Goal: Task Accomplishment & Management: Use online tool/utility

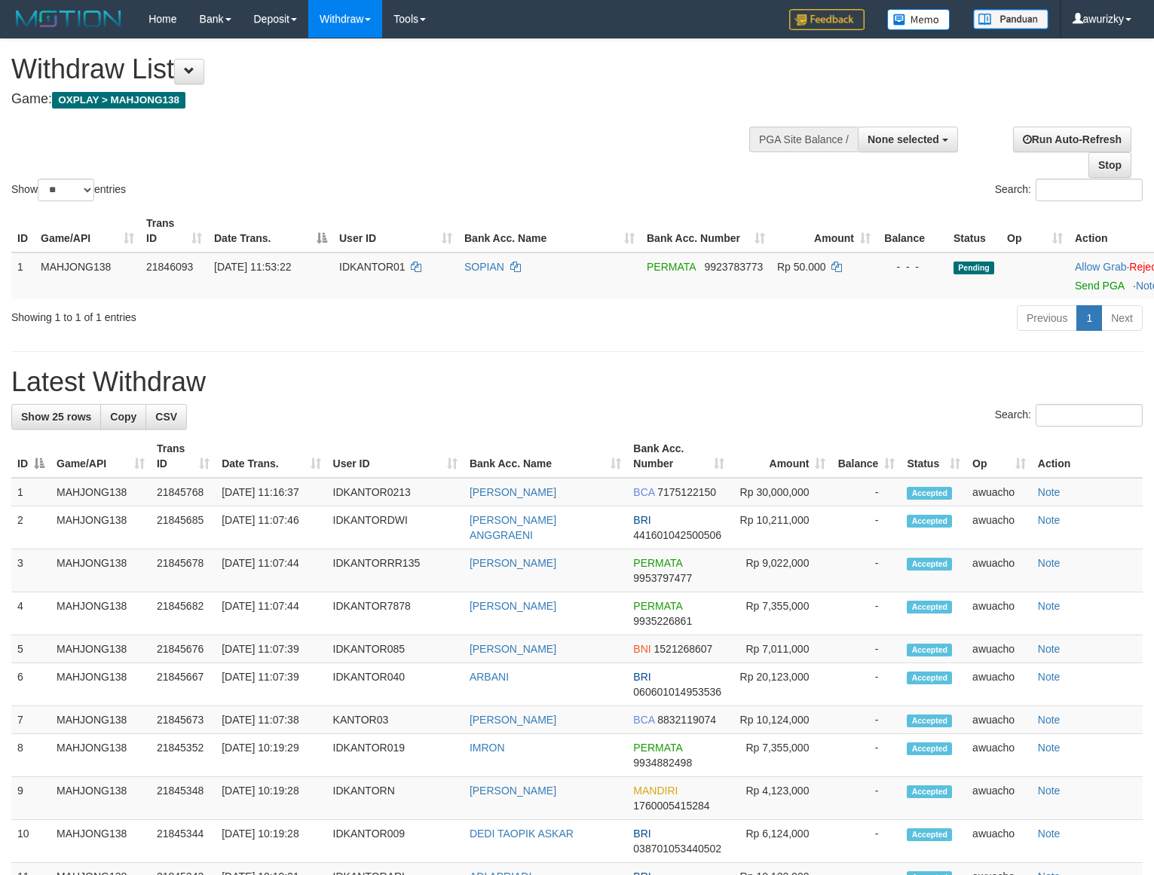
select select
select select "**"
click at [204, 79] on button at bounding box center [189, 72] width 30 height 26
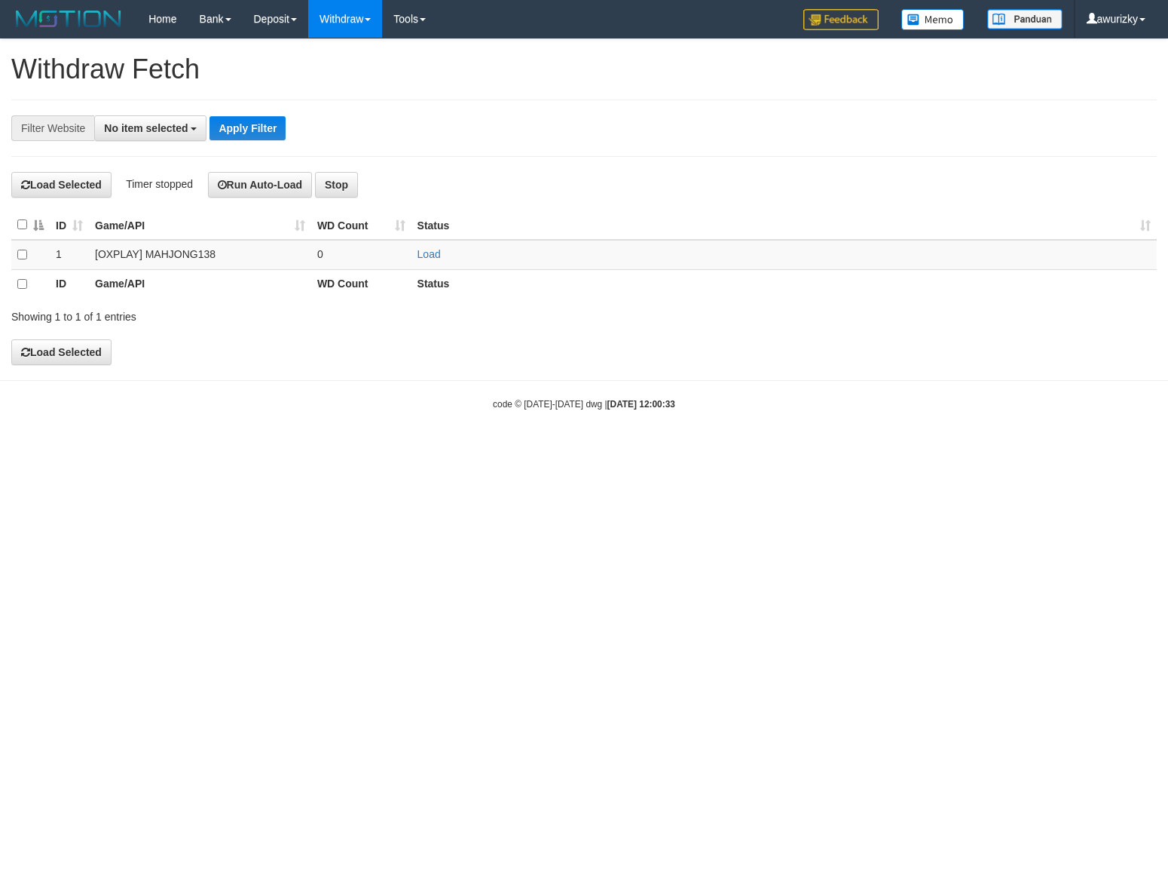
select select
click at [435, 260] on link "Load" at bounding box center [429, 254] width 23 height 12
click at [489, 243] on td "Loading.." at bounding box center [785, 254] width 746 height 29
click at [441, 255] on td "Load OK" at bounding box center [785, 254] width 746 height 29
click at [443, 259] on td "Load OK" at bounding box center [785, 254] width 746 height 29
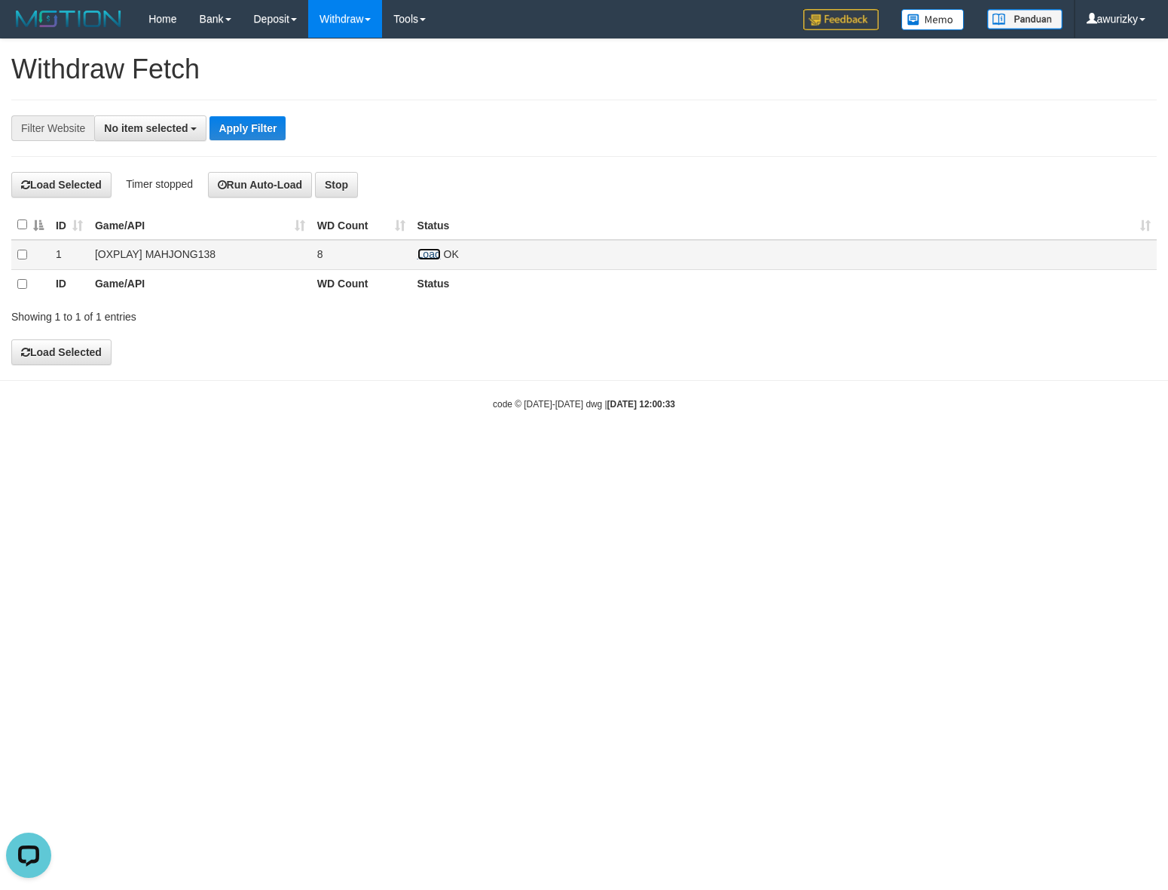
click at [439, 259] on link "Load" at bounding box center [429, 254] width 23 height 12
click at [439, 259] on span "Loading.." at bounding box center [440, 254] width 44 height 12
click at [533, 152] on div "**********" at bounding box center [584, 201] width 1168 height 325
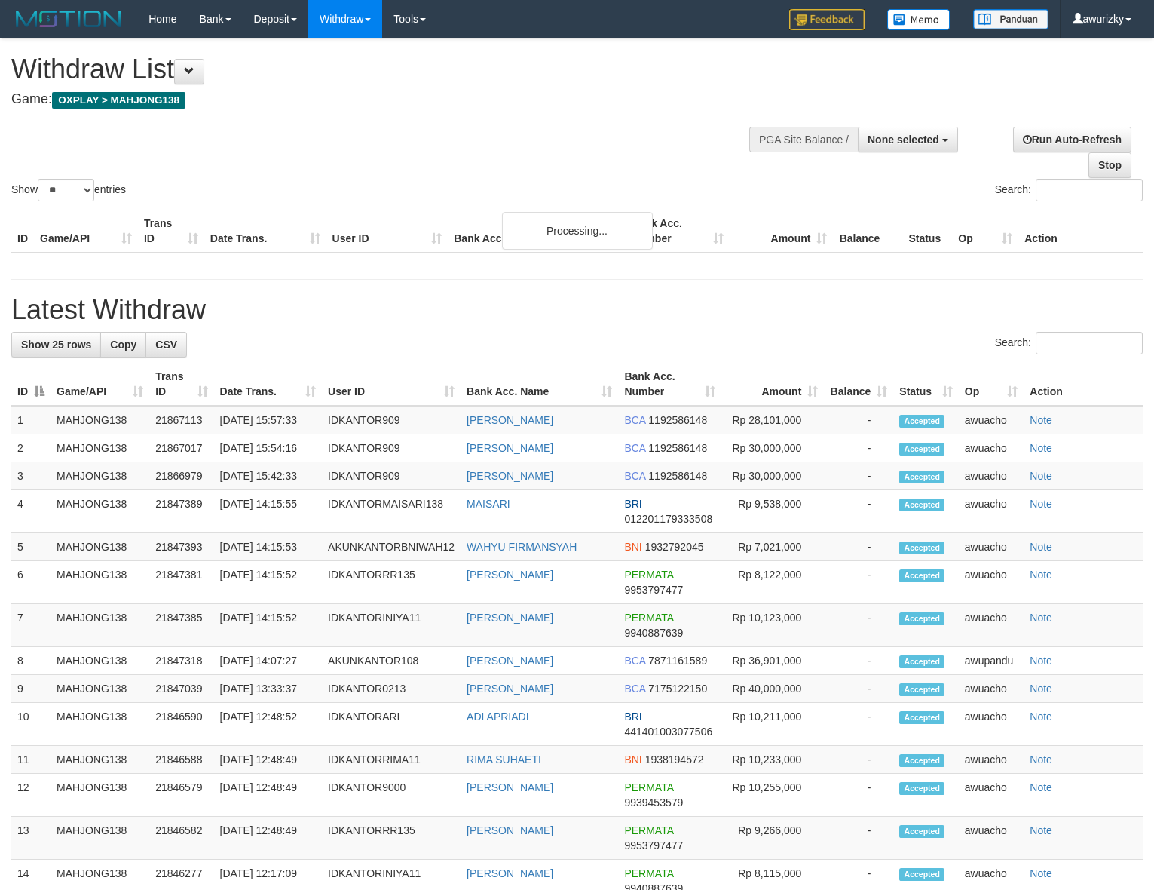
select select
select select "**"
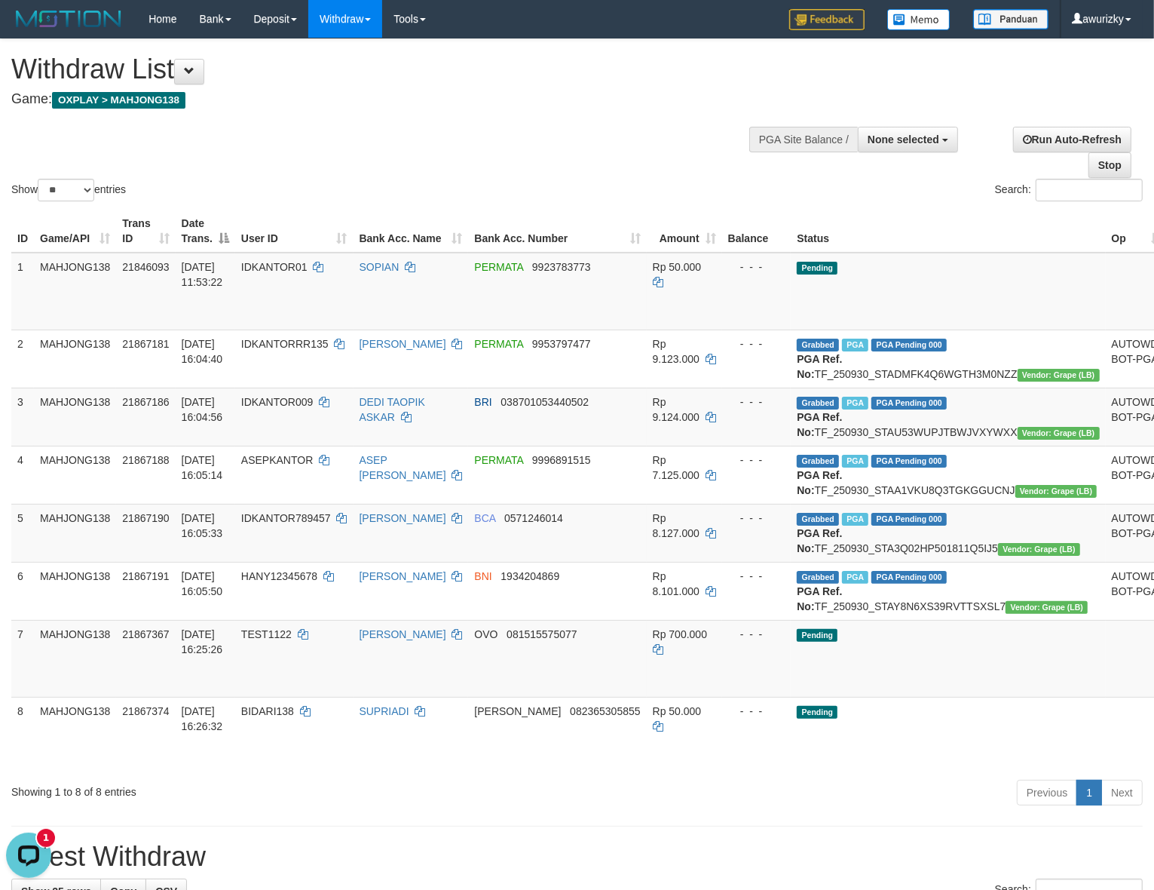
click at [381, 134] on div "Show ** ** ** *** entries Search:" at bounding box center [577, 121] width 1154 height 165
click at [354, 299] on td "IDKANTOR01" at bounding box center [294, 292] width 118 height 78
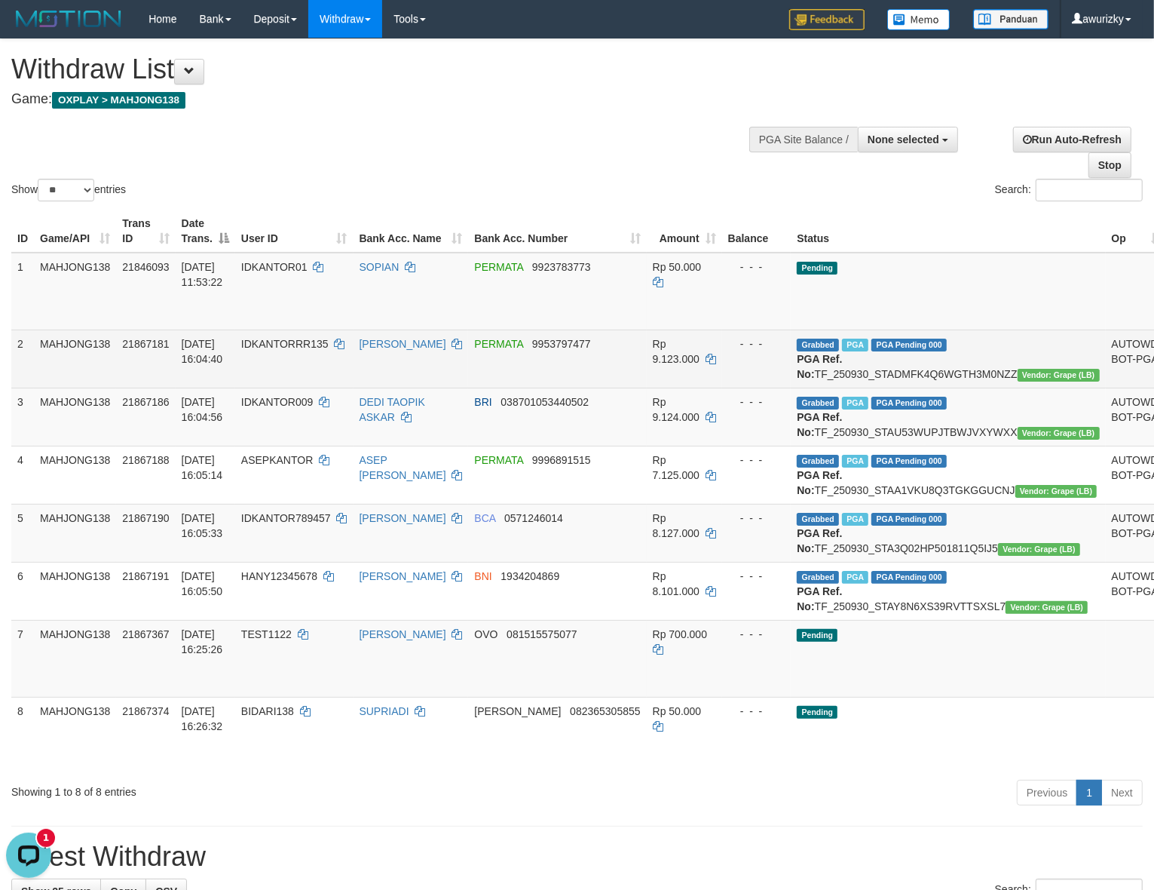
click at [887, 375] on td "Grabbed PGA PGA Pending 000 PGA Ref. No: TF_250930_STADMFK4Q6WGTH3M0NZZ Vendor:…" at bounding box center [948, 358] width 314 height 58
copy td "TF_250930_STADMFK4Q6WGTH3M0NZZ"
click at [310, 342] on span "IDKANTORRR135" at bounding box center [284, 344] width 87 height 12
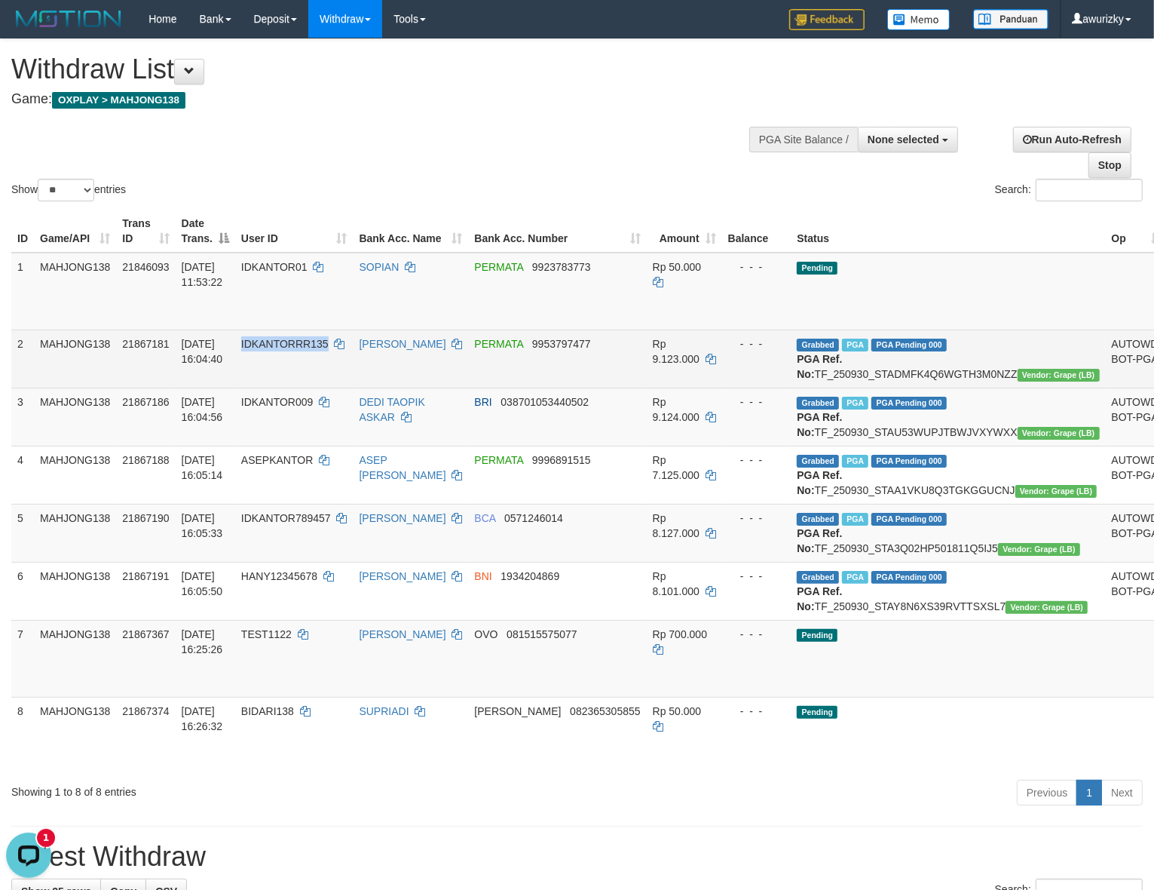
click at [295, 341] on span "IDKANTORRR135" at bounding box center [284, 344] width 87 height 12
copy span "IDKANTORRR135"
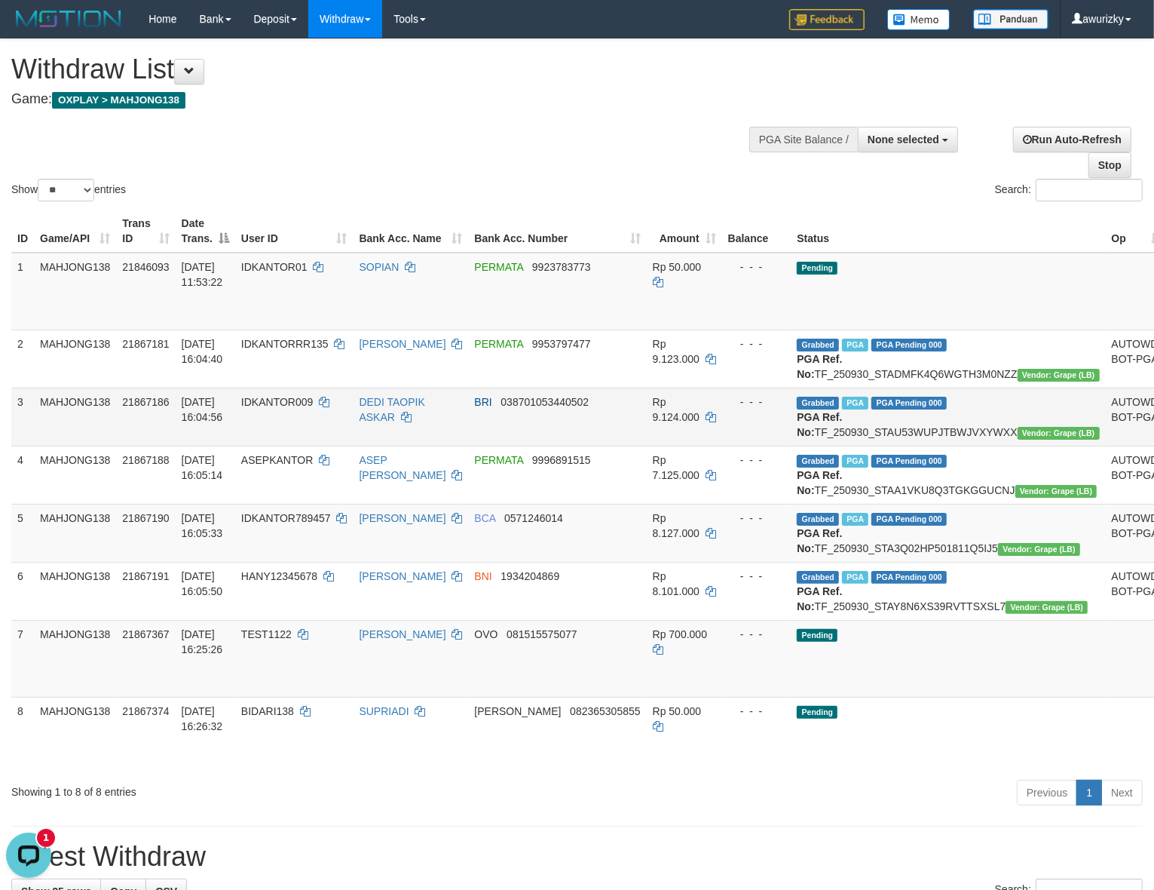
click at [880, 443] on td "Grabbed PGA PGA Pending 000 PGA Ref. No: TF_250930_STAU53WUPJTBWJVXYWXX Vendor:…" at bounding box center [948, 416] width 314 height 58
copy td "TF_250930_STAU53WUPJTBWJVXYWXX"
click at [313, 408] on span "IDKANTOR009" at bounding box center [277, 402] width 72 height 12
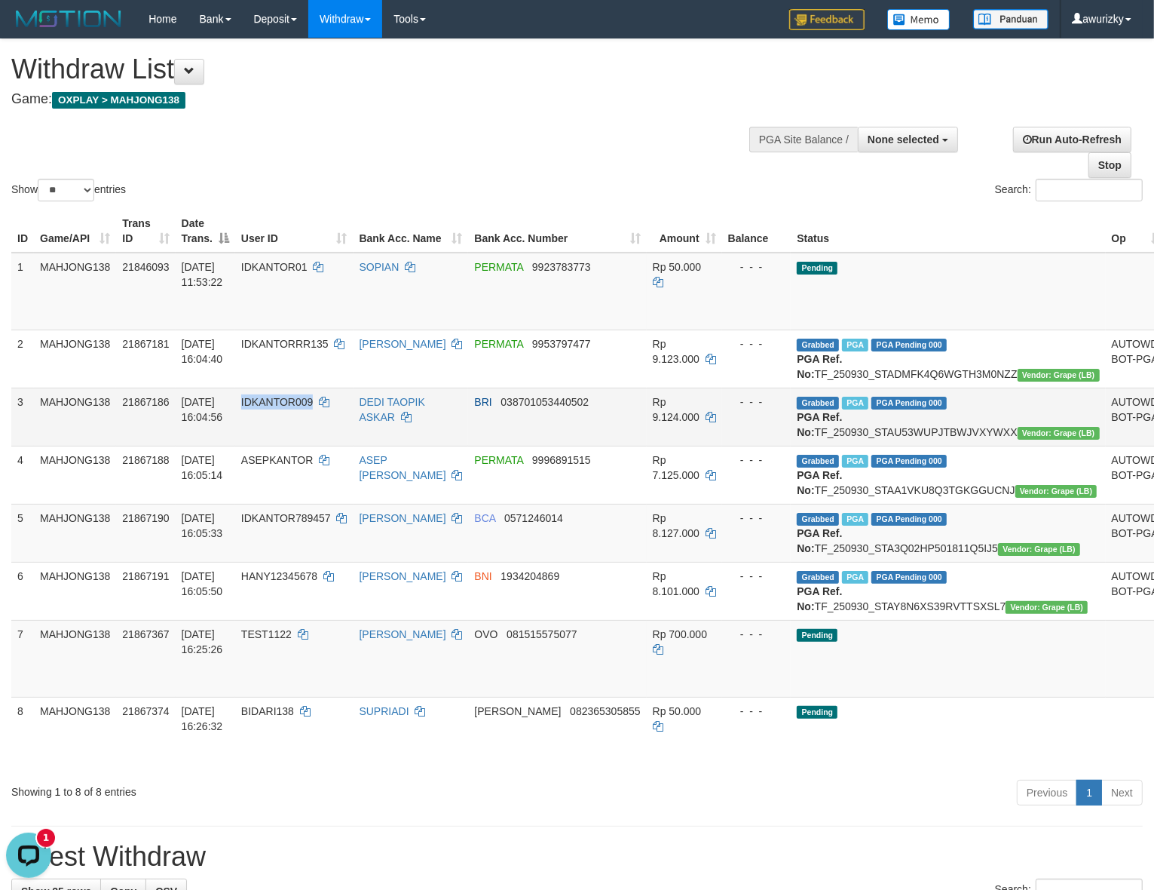
click at [311, 408] on span "IDKANTOR009" at bounding box center [277, 402] width 72 height 12
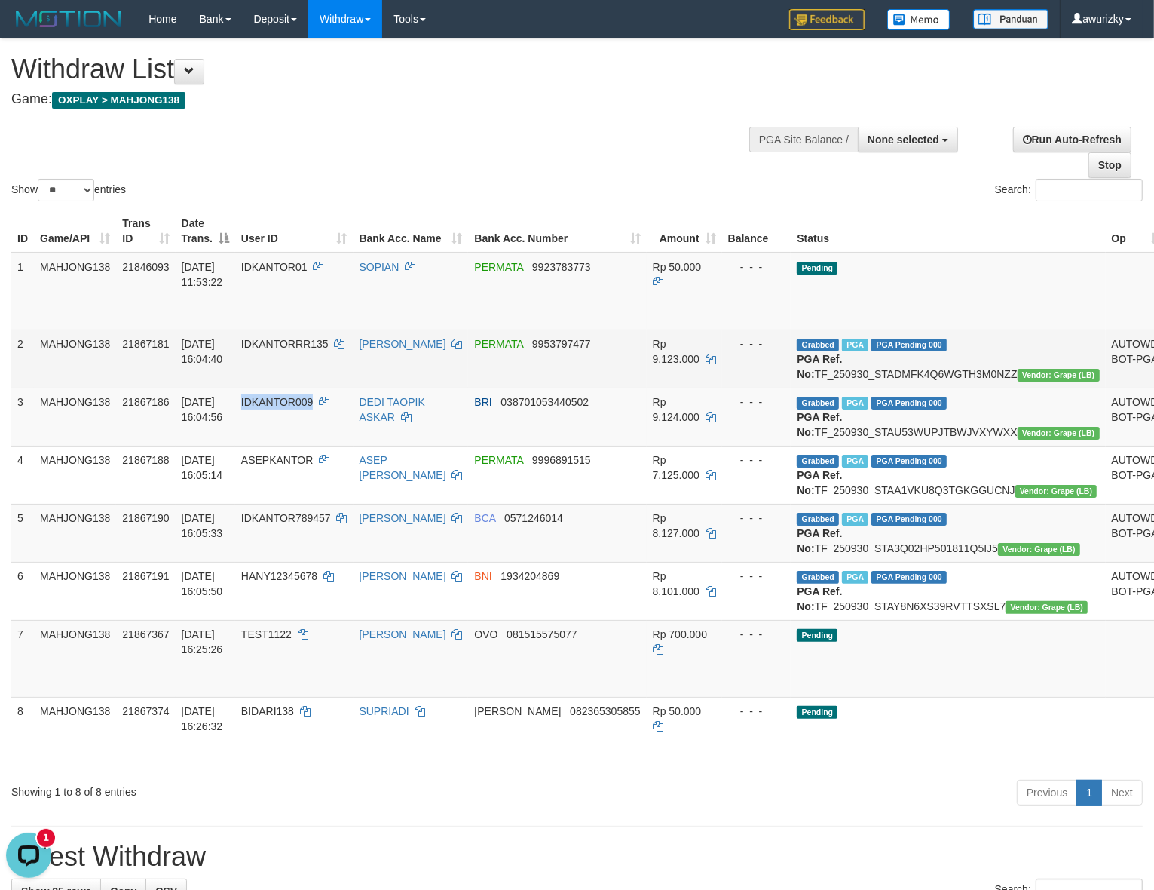
copy span "IDKANTOR009"
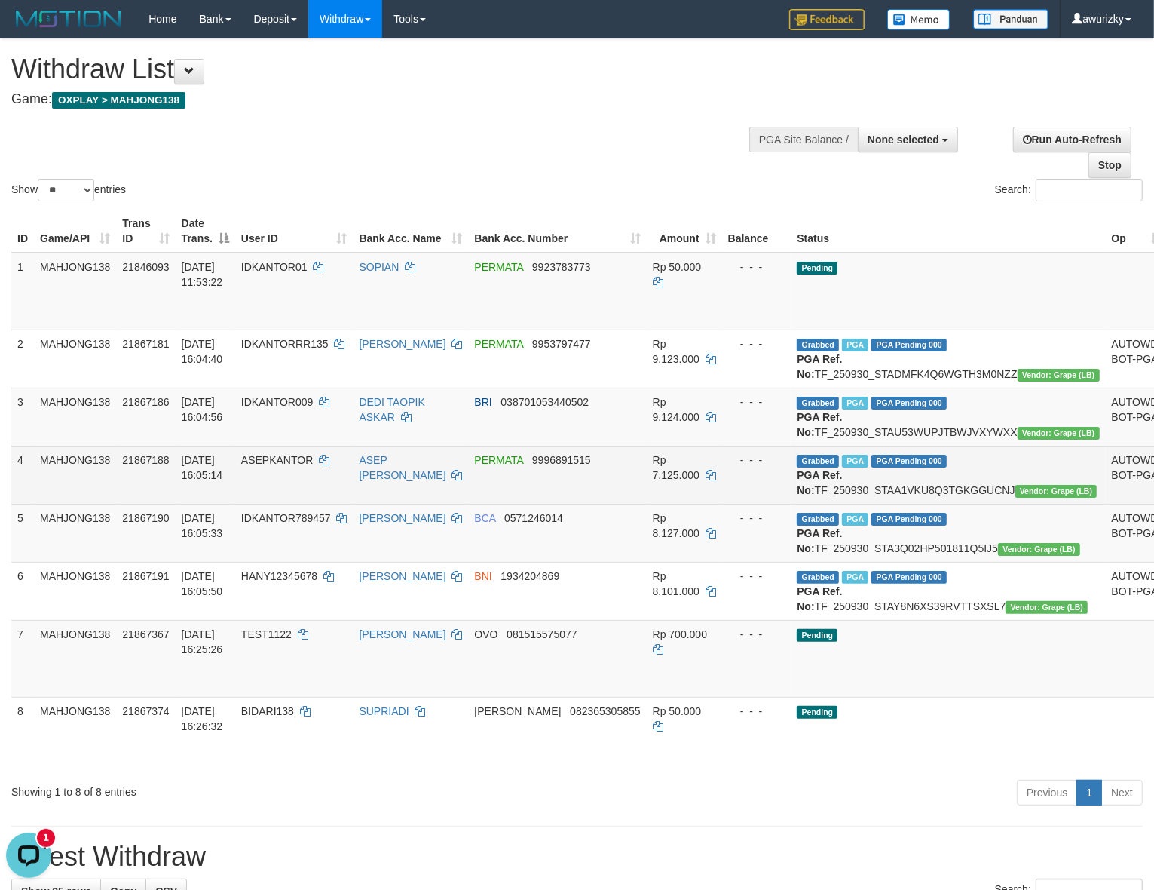
click at [921, 504] on td "Grabbed PGA PGA Pending 000 PGA Ref. No: TF_250930_STAA1VKU8Q3TGKGGUCNJ Vendor:…" at bounding box center [948, 475] width 314 height 58
click at [920, 504] on td "Grabbed PGA PGA Pending 000 PGA Ref. No: TF_250930_STAA1VKU8Q3TGKGGUCNJ Vendor:…" at bounding box center [948, 475] width 314 height 58
copy td "TF_250930_STAA1VKU8Q3TGKGGUCNJ"
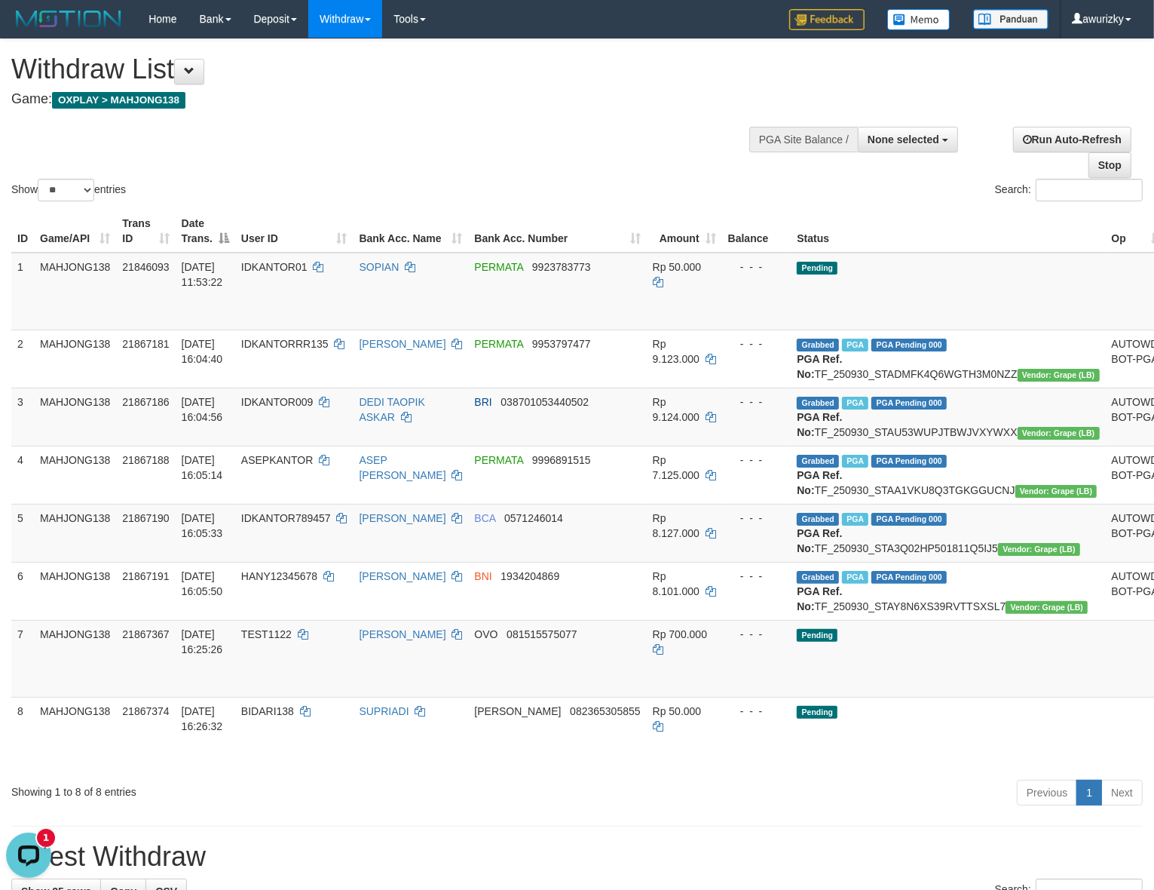
click at [618, 133] on div "Show ** ** ** *** entries Search:" at bounding box center [577, 121] width 1154 height 165
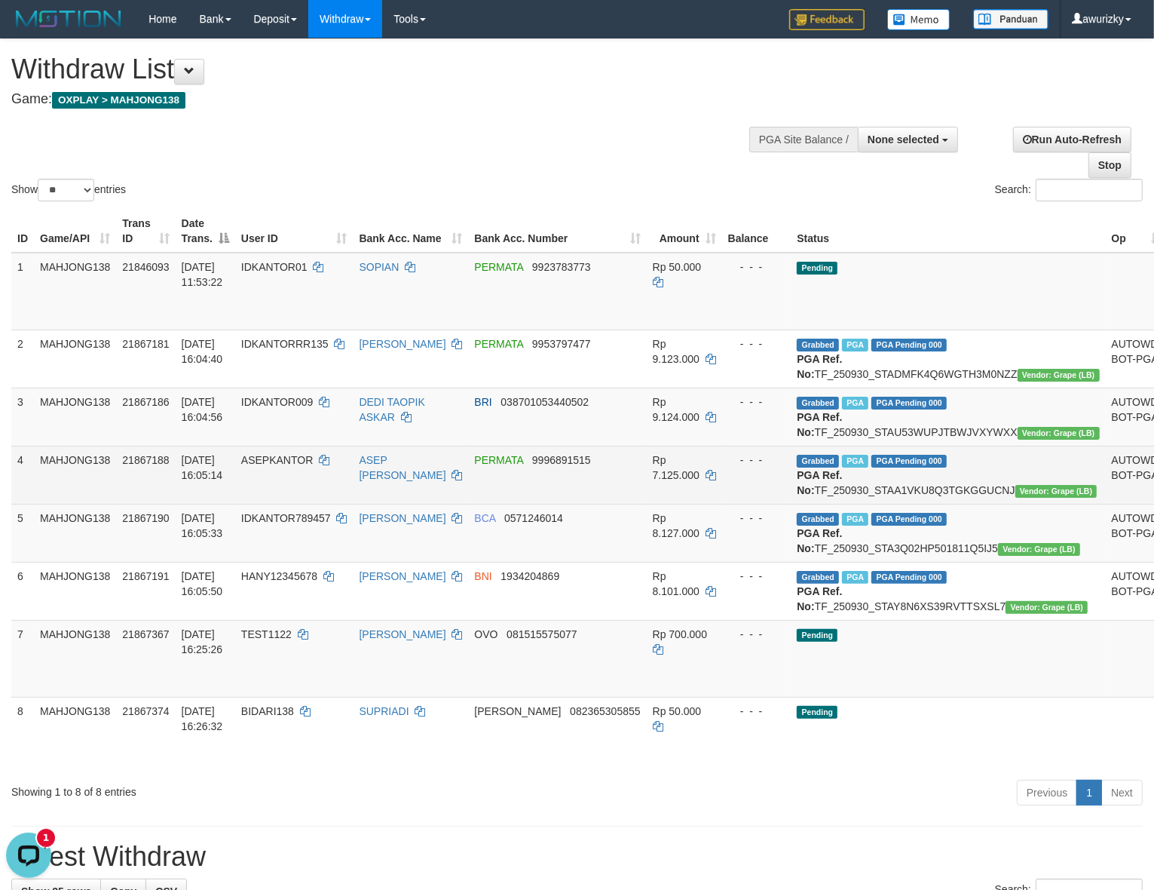
click at [310, 466] on span "ASEPKANTOR" at bounding box center [277, 460] width 72 height 12
click at [286, 466] on span "ASEPKANTOR" at bounding box center [277, 460] width 72 height 12
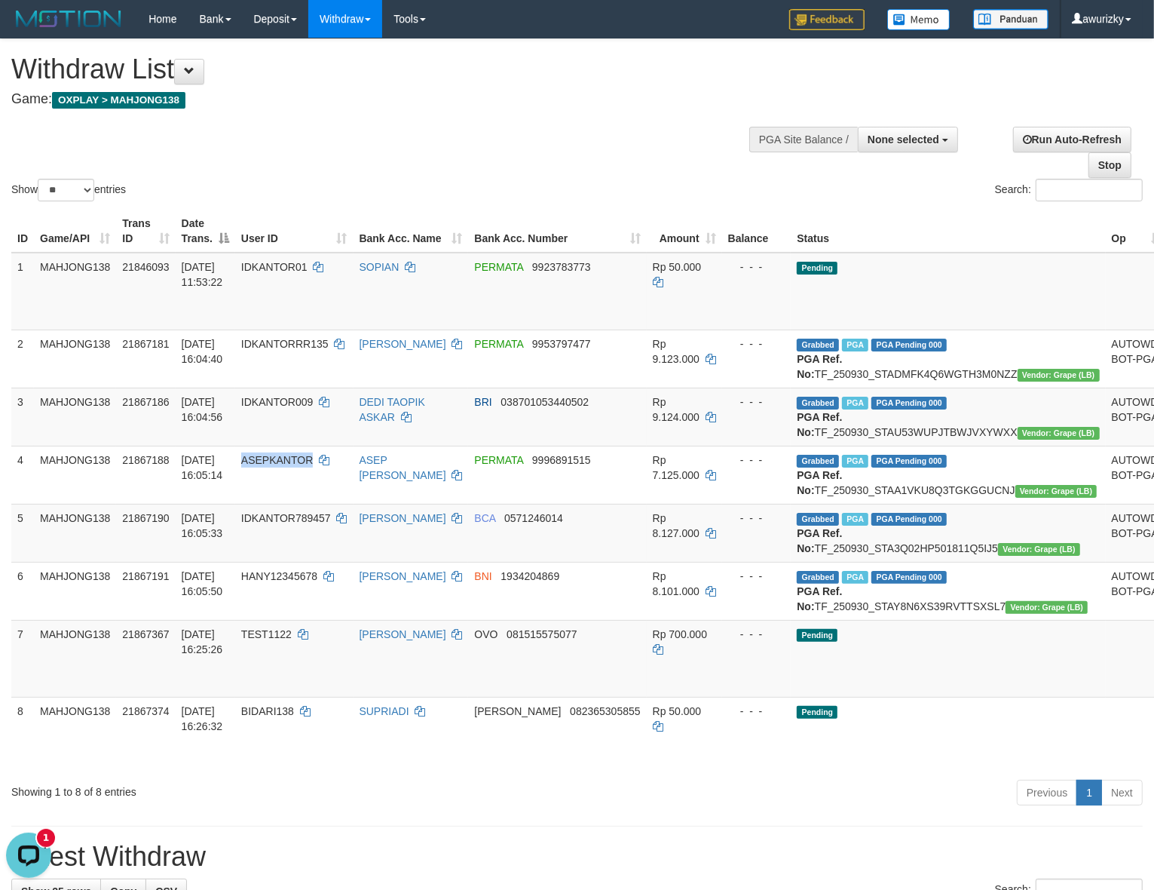
copy span "ASEPKANTOR"
click at [923, 562] on td "Grabbed PGA PGA Pending 000 PGA Ref. No: TF_250930_STA3Q02HP501811Q5IJ5 Vendor:…" at bounding box center [948, 533] width 314 height 58
copy td "TF_250930_STA3Q02HP501811Q5IJ5"
drag, startPoint x: 637, startPoint y: 80, endPoint x: 604, endPoint y: 188, distance: 113.5
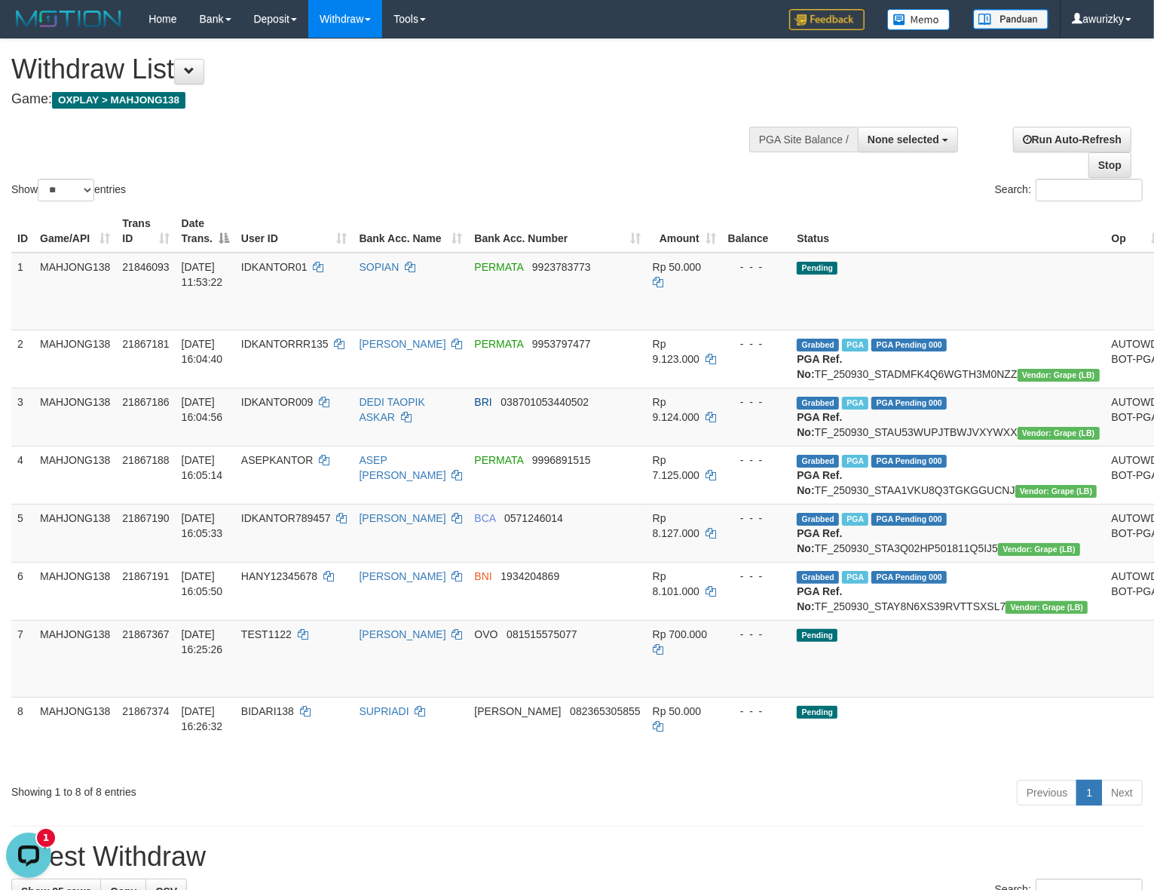
click at [636, 80] on h1 "Withdraw List" at bounding box center [382, 69] width 743 height 30
click at [283, 524] on span "IDKANTOR789457" at bounding box center [286, 518] width 90 height 12
click at [272, 562] on td "IDKANTOR789457" at bounding box center [294, 533] width 118 height 58
copy span "IDKANTOR789457"
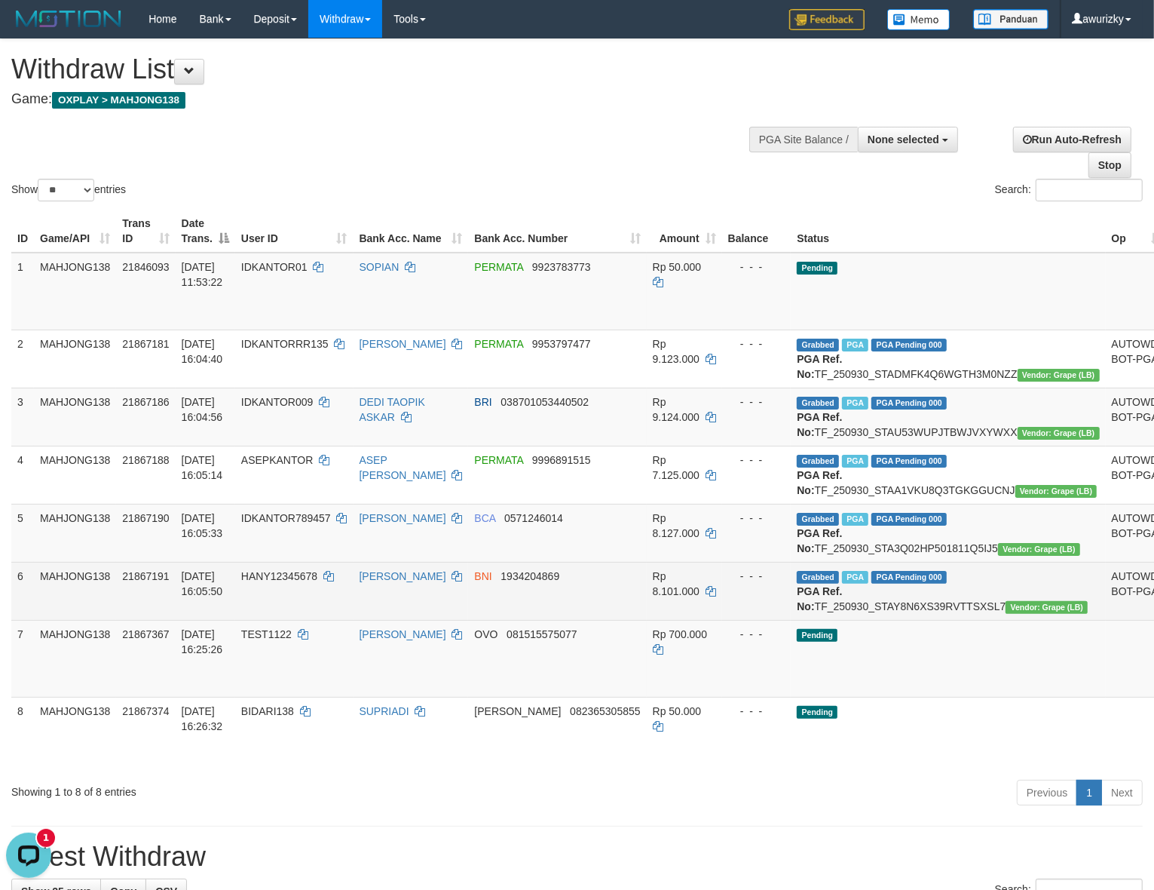
click at [902, 620] on td "Grabbed PGA PGA Pending 000 PGA Ref. No: TF_250930_STAY8N6XS39RVTTSXSL7 Vendor:…" at bounding box center [948, 591] width 314 height 58
copy td "TF_250930_STAY8N6XS39RVTTSXSL7"
click at [314, 620] on td "HANY12345678" at bounding box center [294, 591] width 118 height 58
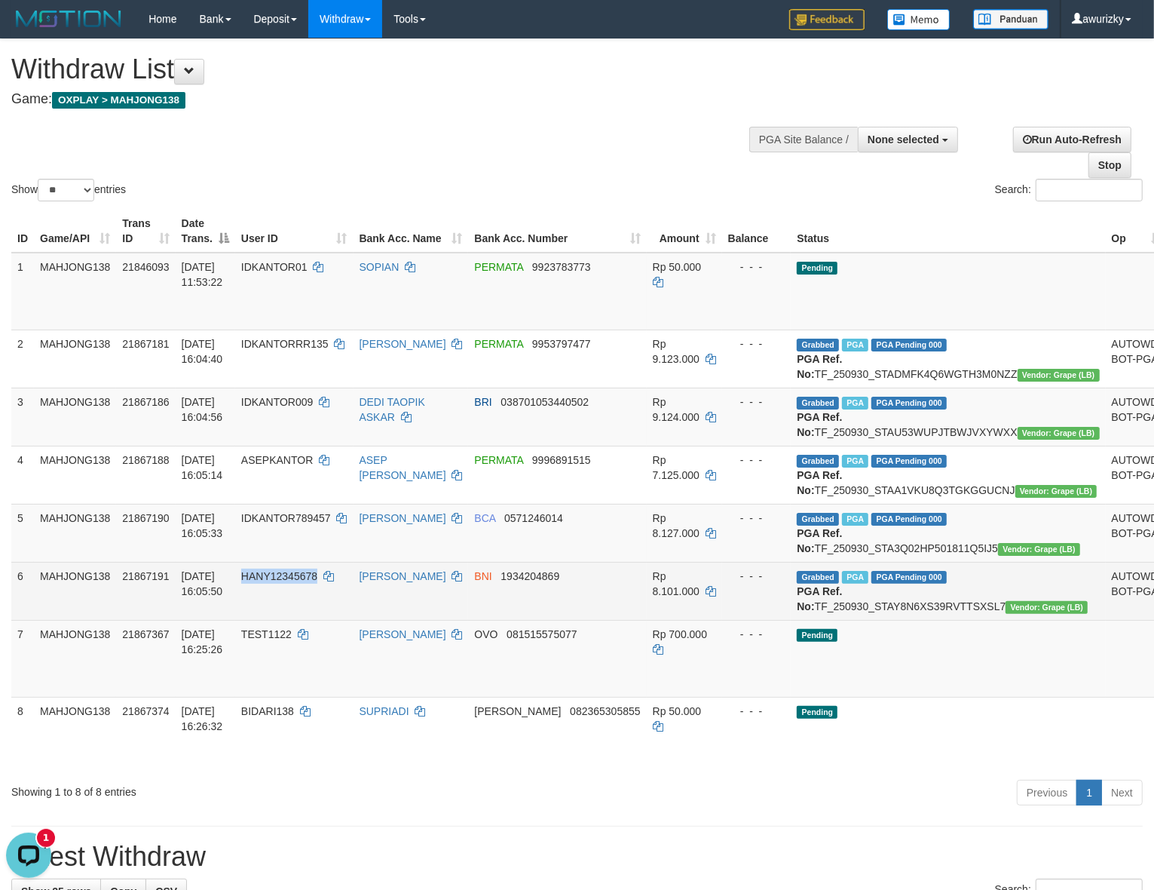
click at [305, 582] on span "HANY12345678" at bounding box center [279, 576] width 76 height 12
copy span "HANY12345678"
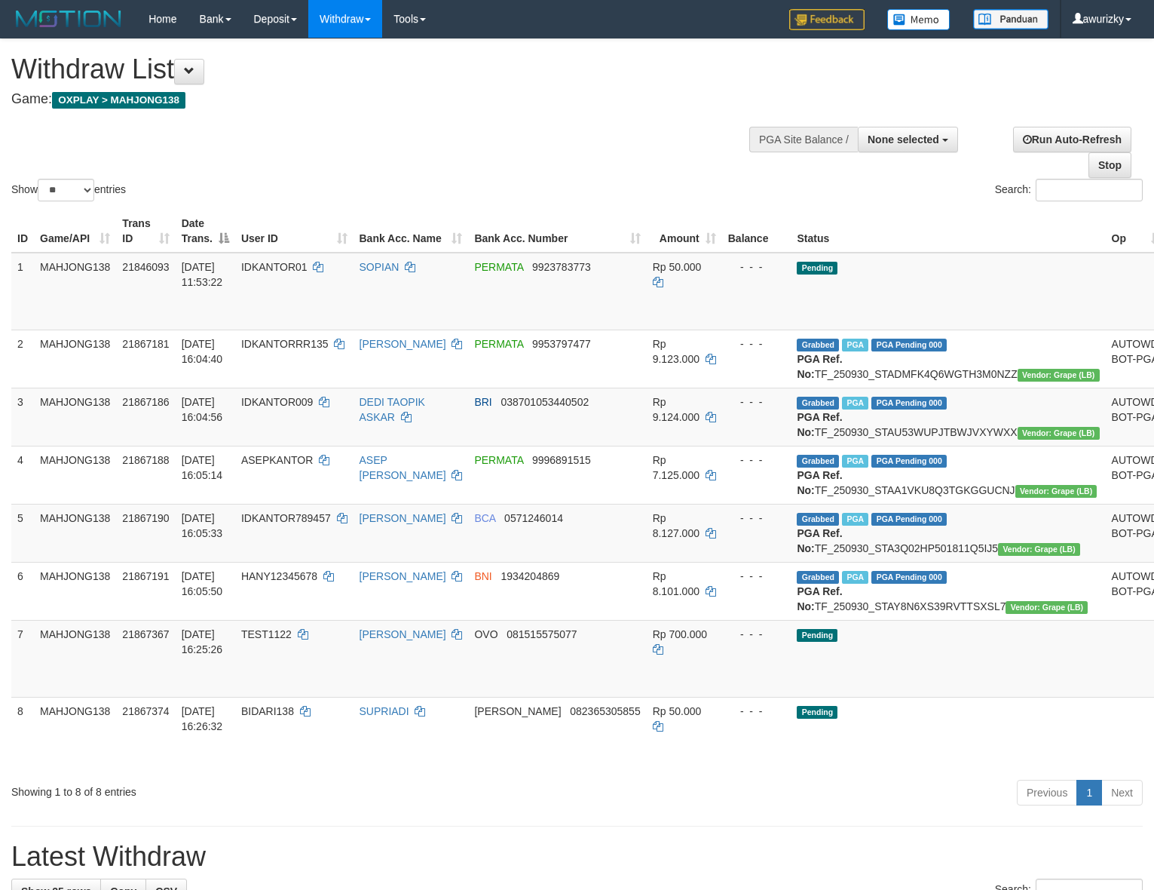
select select
select select "**"
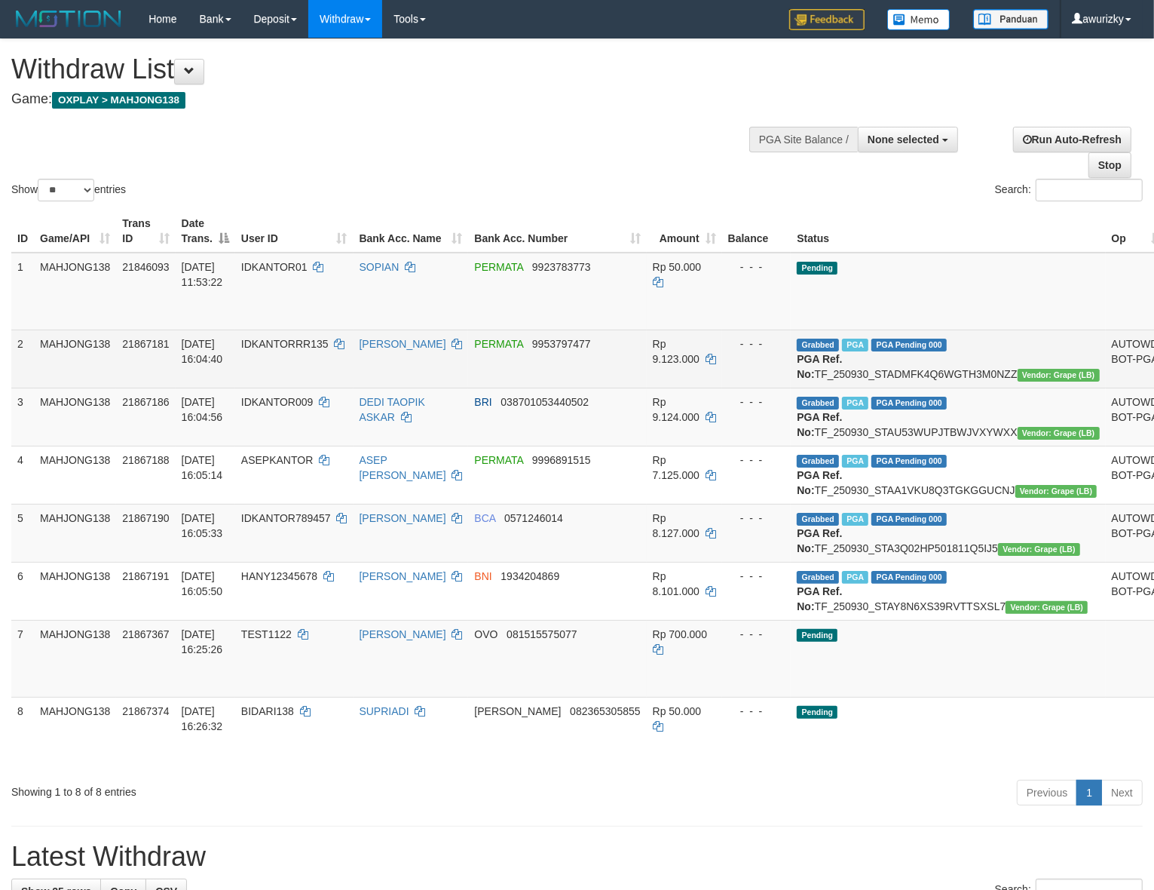
click at [913, 375] on td "Grabbed PGA PGA Pending 000 PGA Ref. No: TF_250930_STADMFK4Q6WGTH3M0NZZ Vendor:…" at bounding box center [948, 358] width 314 height 58
copy td "PGA Ref. No: TF_250930_STADMFK4Q6WGTH3M0NZZ Vendor: Grape (LB)"
click at [894, 379] on td "Grabbed PGA PGA Pending 000 PGA Ref. No: TF_250930_STADMFK4Q6WGTH3M0NZZ Vendor:…" at bounding box center [948, 358] width 314 height 58
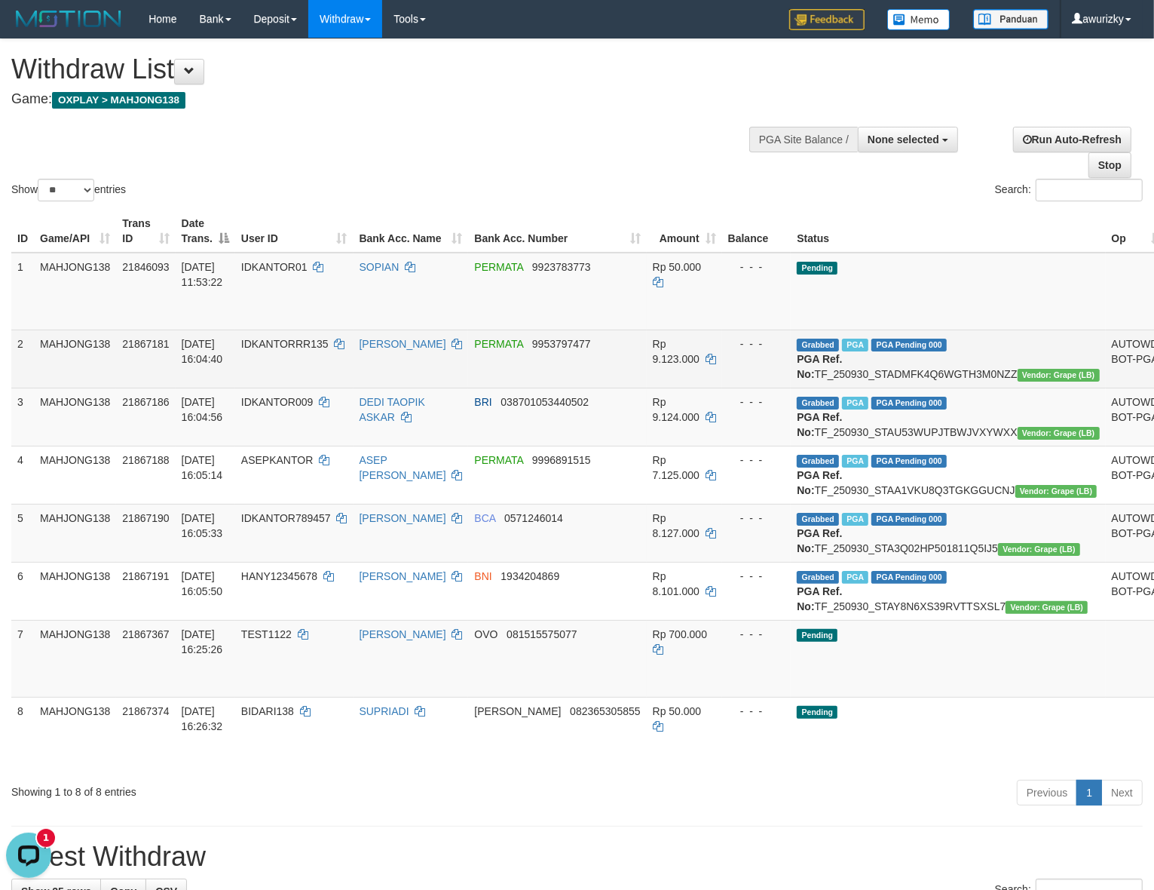
click at [901, 367] on td "Grabbed PGA PGA Pending 000 PGA Ref. No: TF_250930_STADMFK4Q6WGTH3M0NZZ Vendor:…" at bounding box center [948, 358] width 314 height 58
copy td "TF_250930_STADMFK4Q6WGTH3M0NZZ"
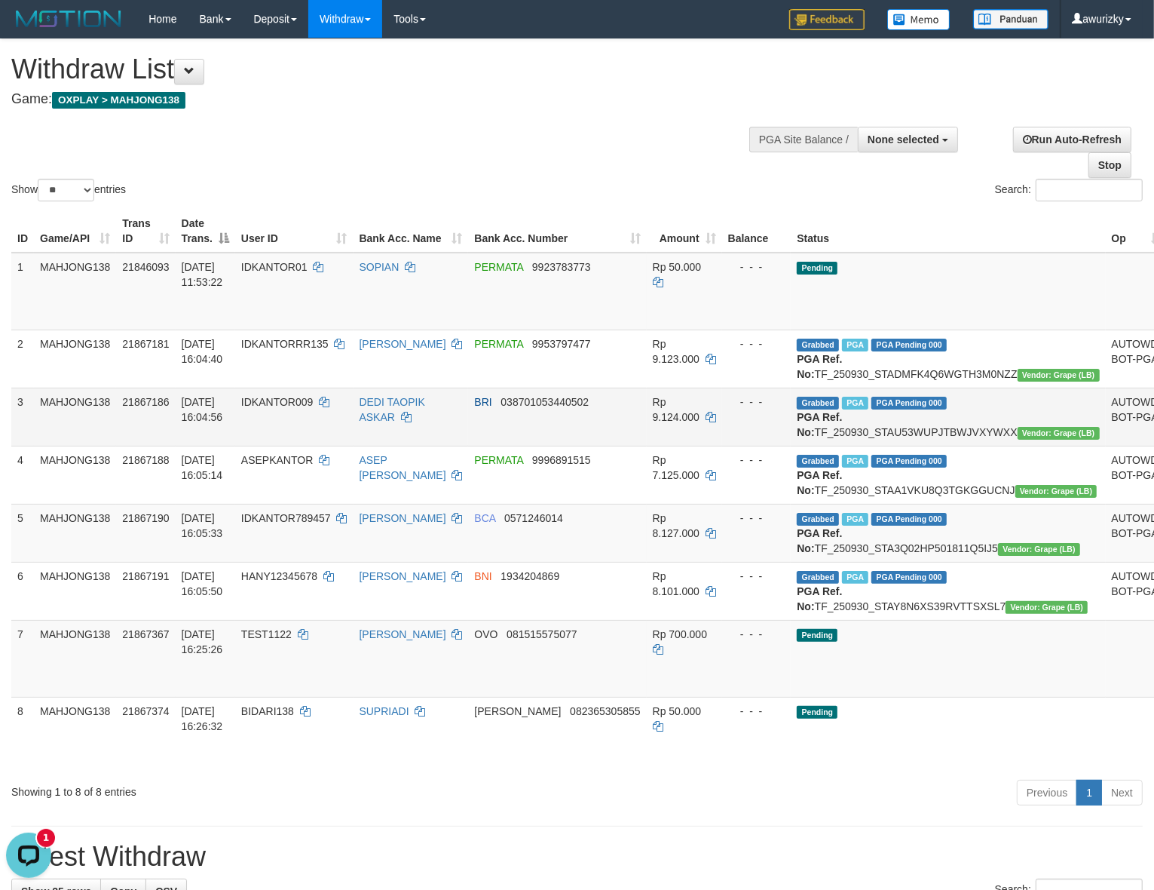
click at [940, 446] on td "Grabbed PGA PGA Pending 000 PGA Ref. No: TF_250930_STAU53WUPJTBWJVXYWXX Vendor:…" at bounding box center [948, 416] width 314 height 58
click at [943, 446] on td "Grabbed PGA PGA Pending 000 PGA Ref. No: TF_250930_STAU53WUPJTBWJVXYWXX Vendor:…" at bounding box center [948, 416] width 314 height 58
click at [939, 443] on td "Grabbed PGA PGA Pending 000 PGA Ref. No: TF_250930_STAU53WUPJTBWJVXYWXX Vendor:…" at bounding box center [948, 416] width 314 height 58
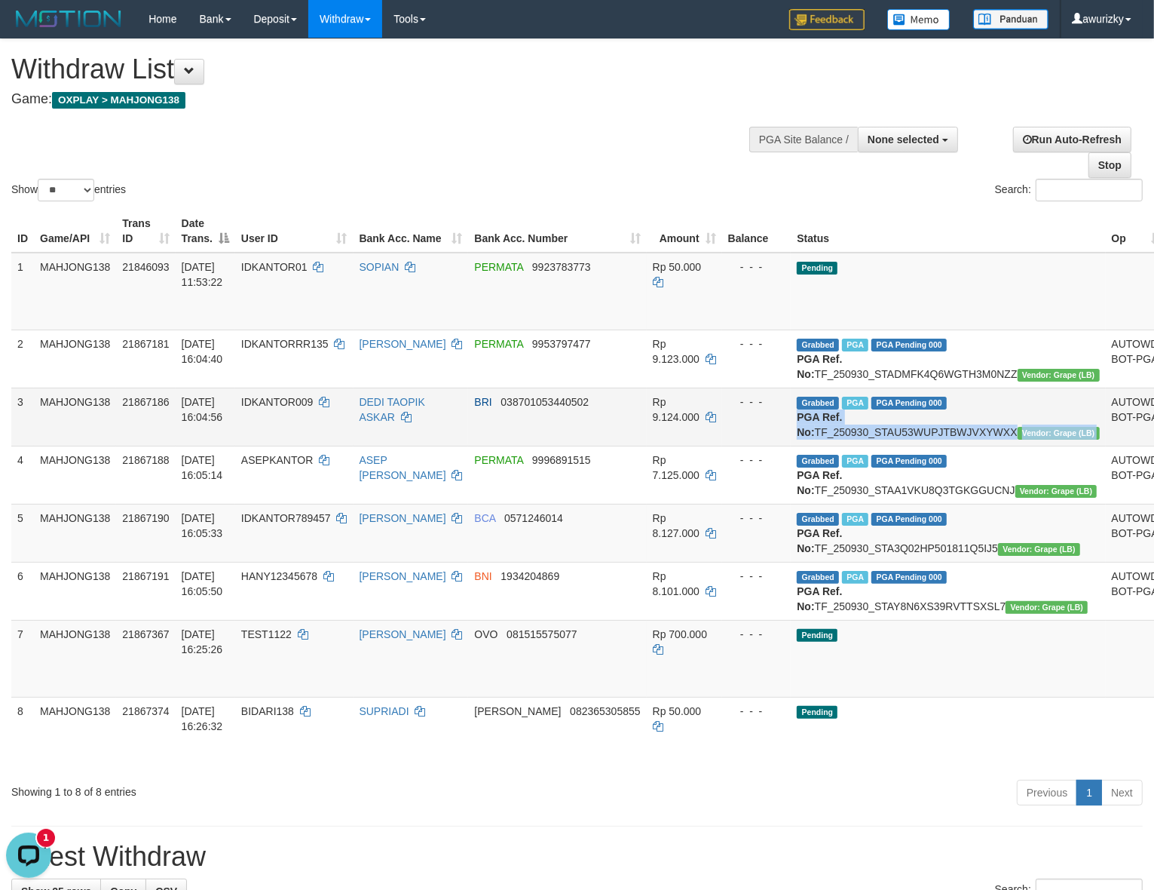
click at [942, 437] on td "Grabbed PGA PGA Pending 000 PGA Ref. No: TF_250930_STAU53WUPJTBWJVXYWXX Vendor:…" at bounding box center [948, 416] width 314 height 58
click at [928, 446] on td "Grabbed PGA PGA Pending 000 PGA Ref. No: TF_250930_STAU53WUPJTBWJVXYWXX Vendor:…" at bounding box center [948, 416] width 314 height 58
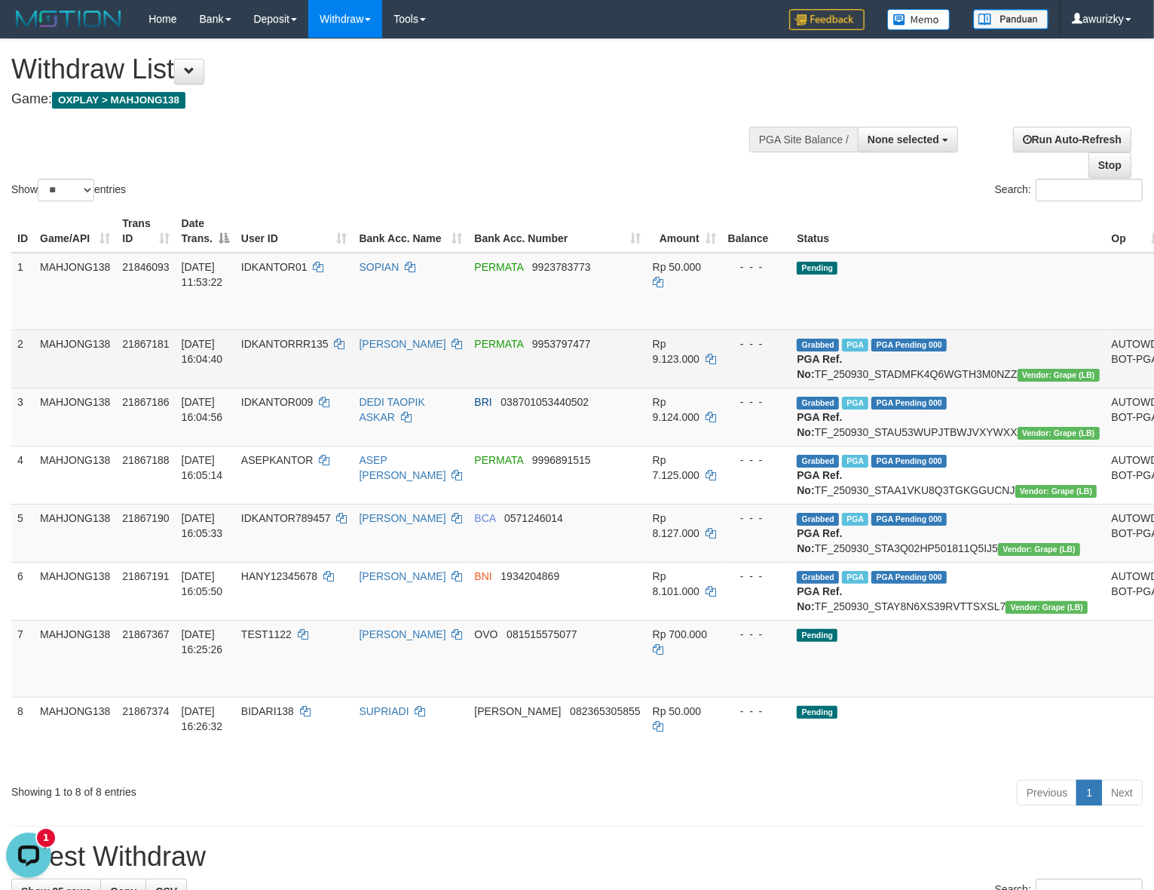
copy td "TF_250930_STAU53WUPJTBWJVXYWXX"
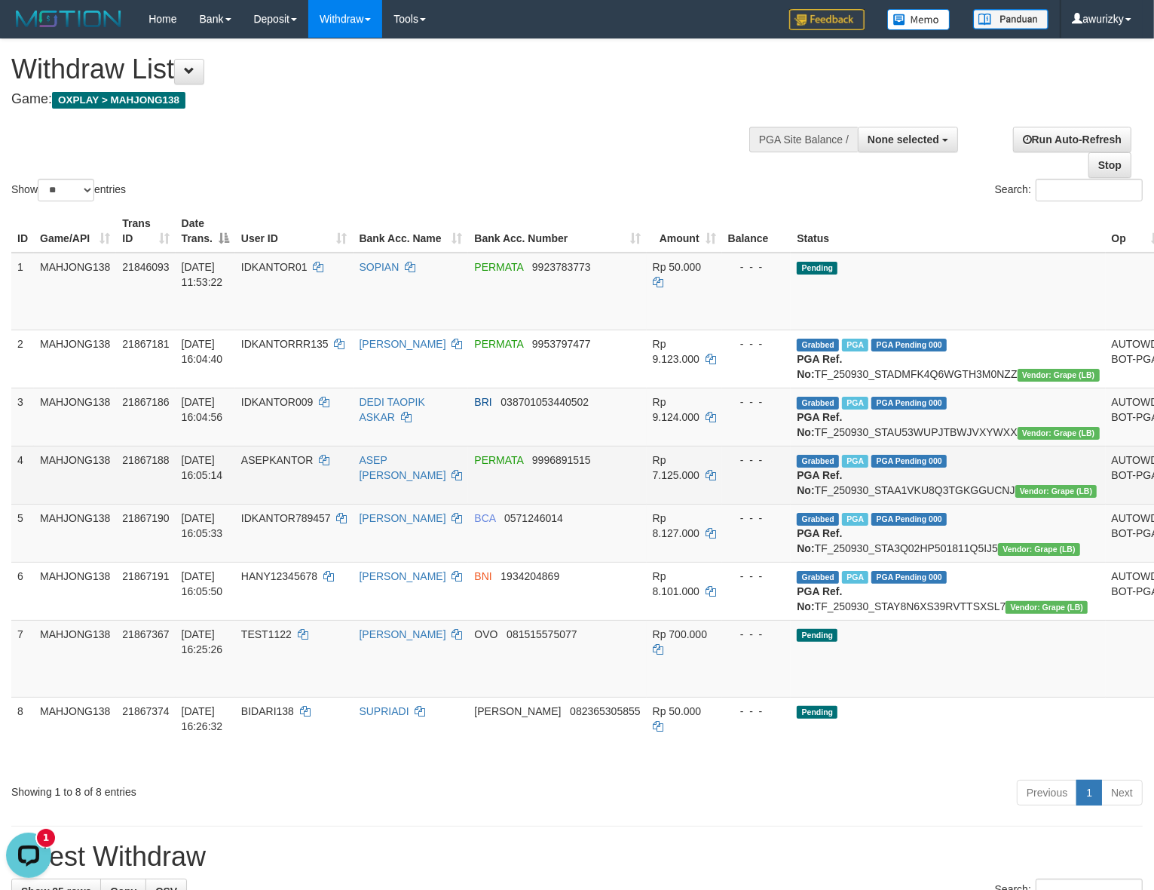
click at [921, 504] on td "Grabbed PGA PGA Pending 000 PGA Ref. No: TF_250930_STAA1VKU8Q3TGKGGUCNJ Vendor:…" at bounding box center [948, 475] width 314 height 58
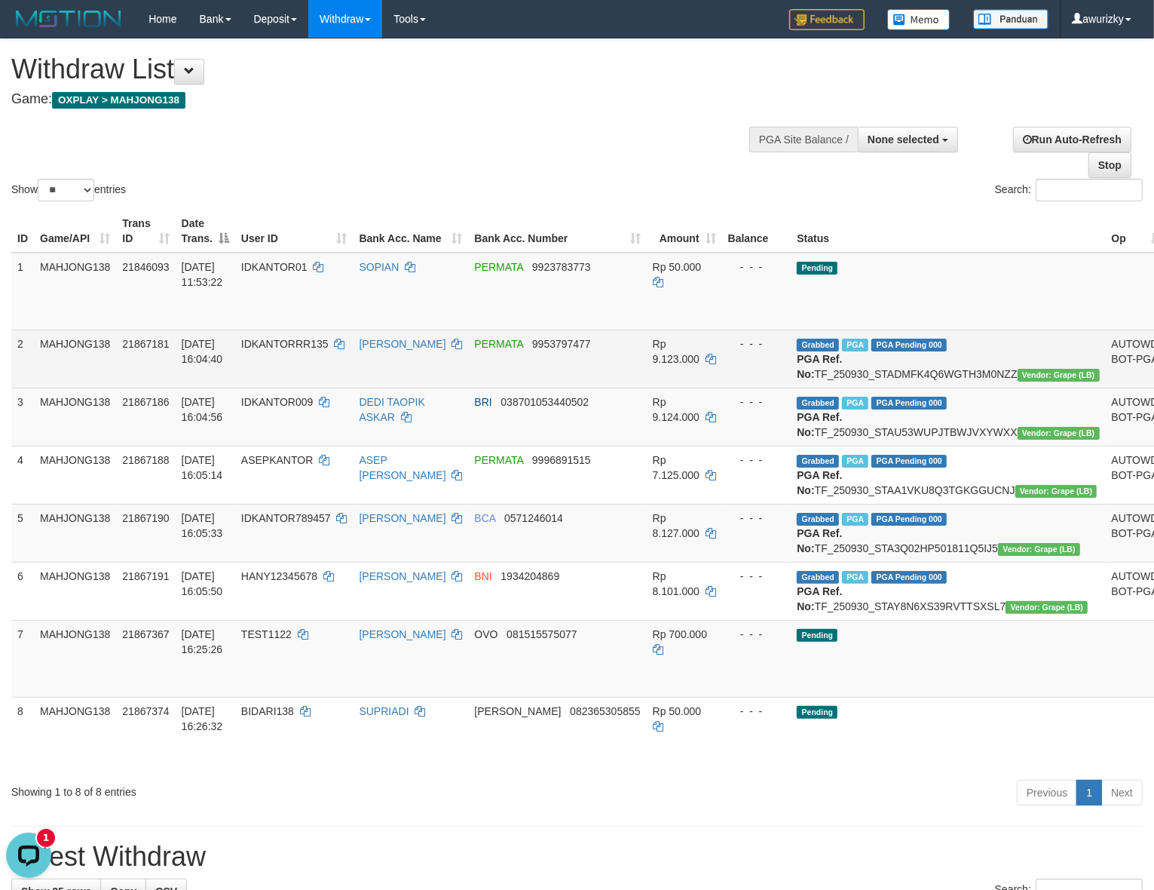
copy td "TF_250930_STAA1VKU8Q3TGKGGUCNJ"
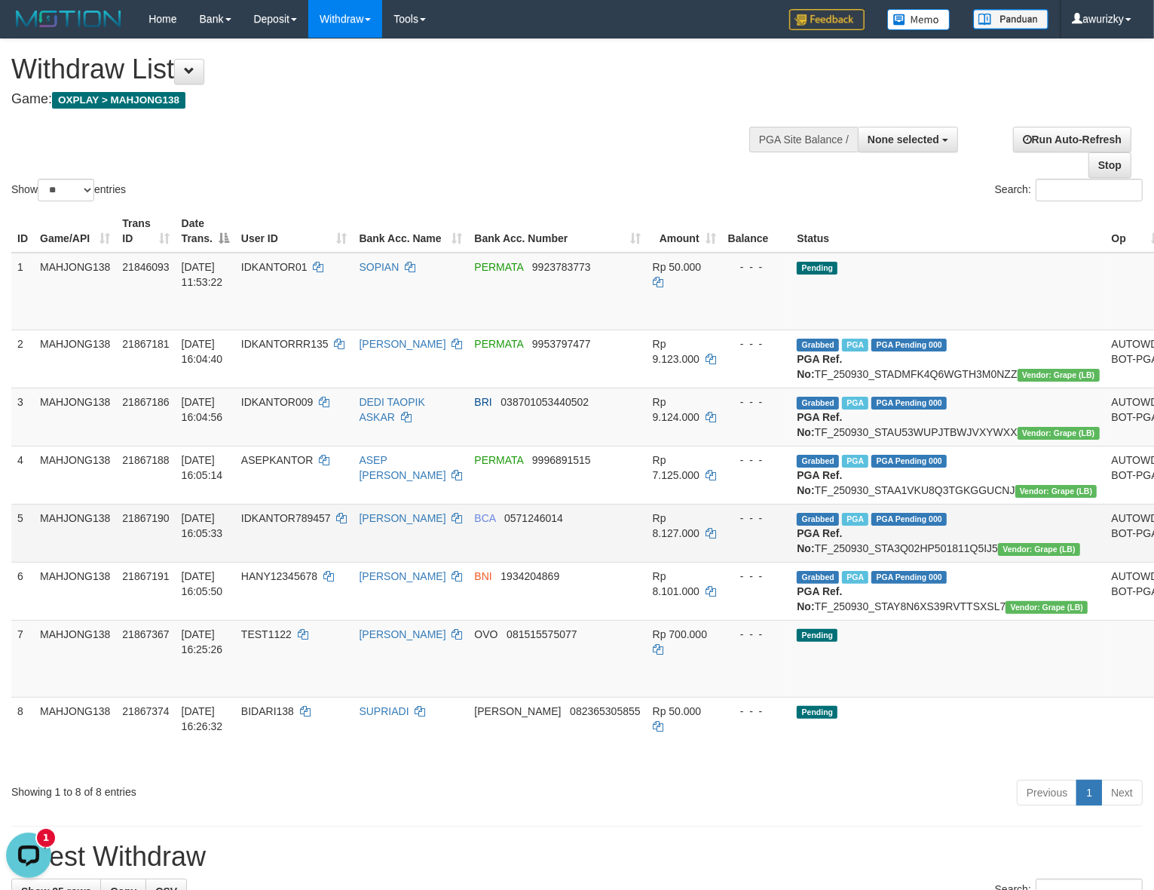
click at [907, 562] on td "Grabbed PGA PGA Pending 000 PGA Ref. No: TF_250930_STA3Q02HP501811Q5IJ5 Vendor:…" at bounding box center [948, 533] width 314 height 58
copy td "TF_250930_STA3Q02HP501811Q5IJ5"
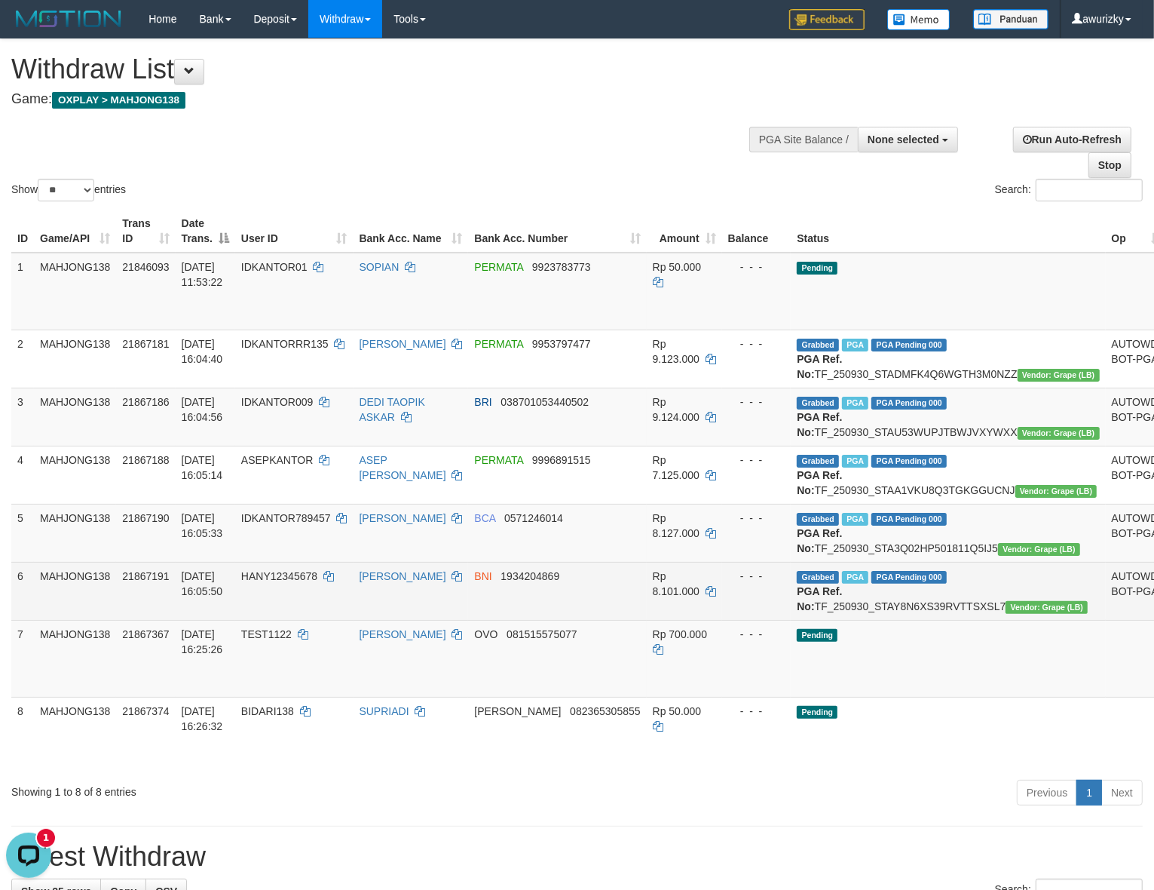
click at [933, 620] on td "Grabbed PGA PGA Pending 000 PGA Ref. No: TF_250930_STAY8N6XS39RVTTSXSL7 Vendor:…" at bounding box center [948, 591] width 314 height 58
copy td "TF_250930_STAY8N6XS39RVTTSXSL7"
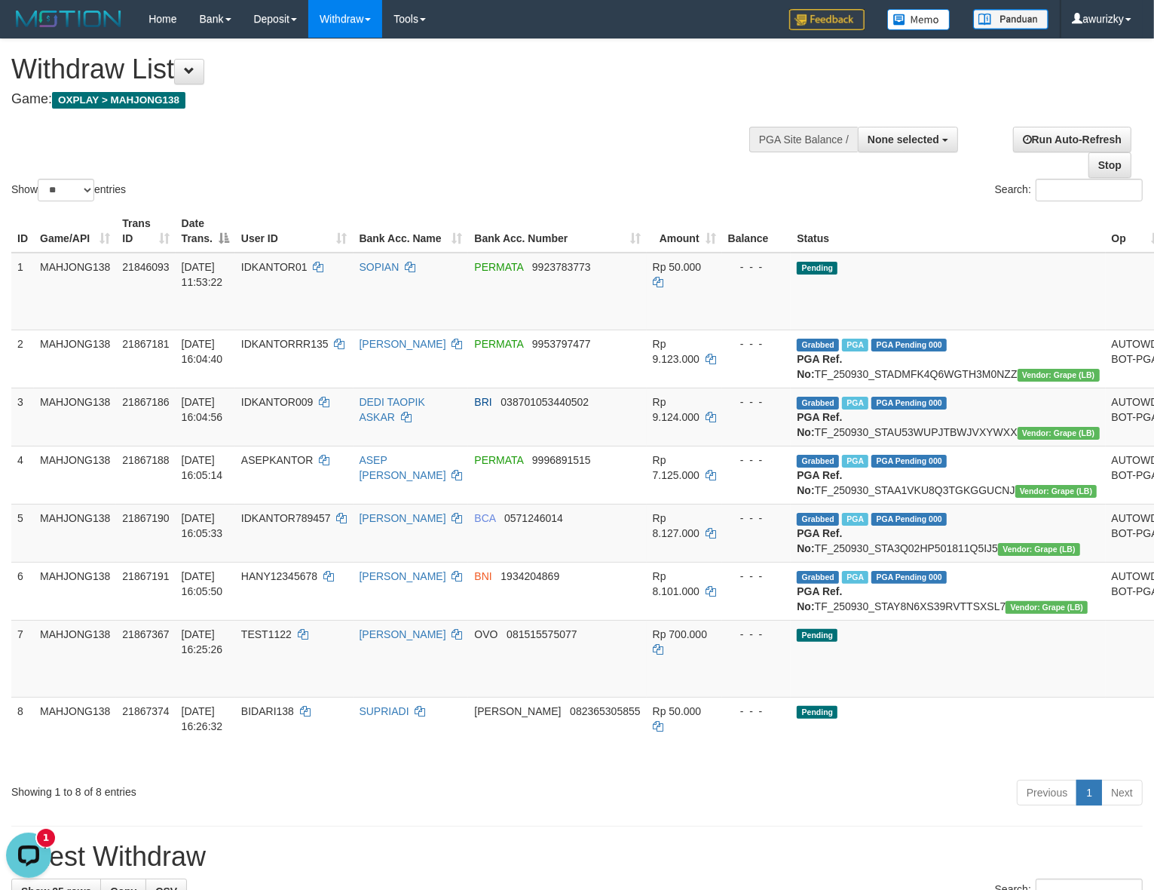
drag, startPoint x: 528, startPoint y: 176, endPoint x: 604, endPoint y: 236, distance: 96.5
click at [528, 176] on div "Show ** ** ** *** entries Search:" at bounding box center [577, 121] width 1154 height 165
select select
select select "**"
click at [299, 265] on span "IDKANTOR01" at bounding box center [274, 267] width 66 height 12
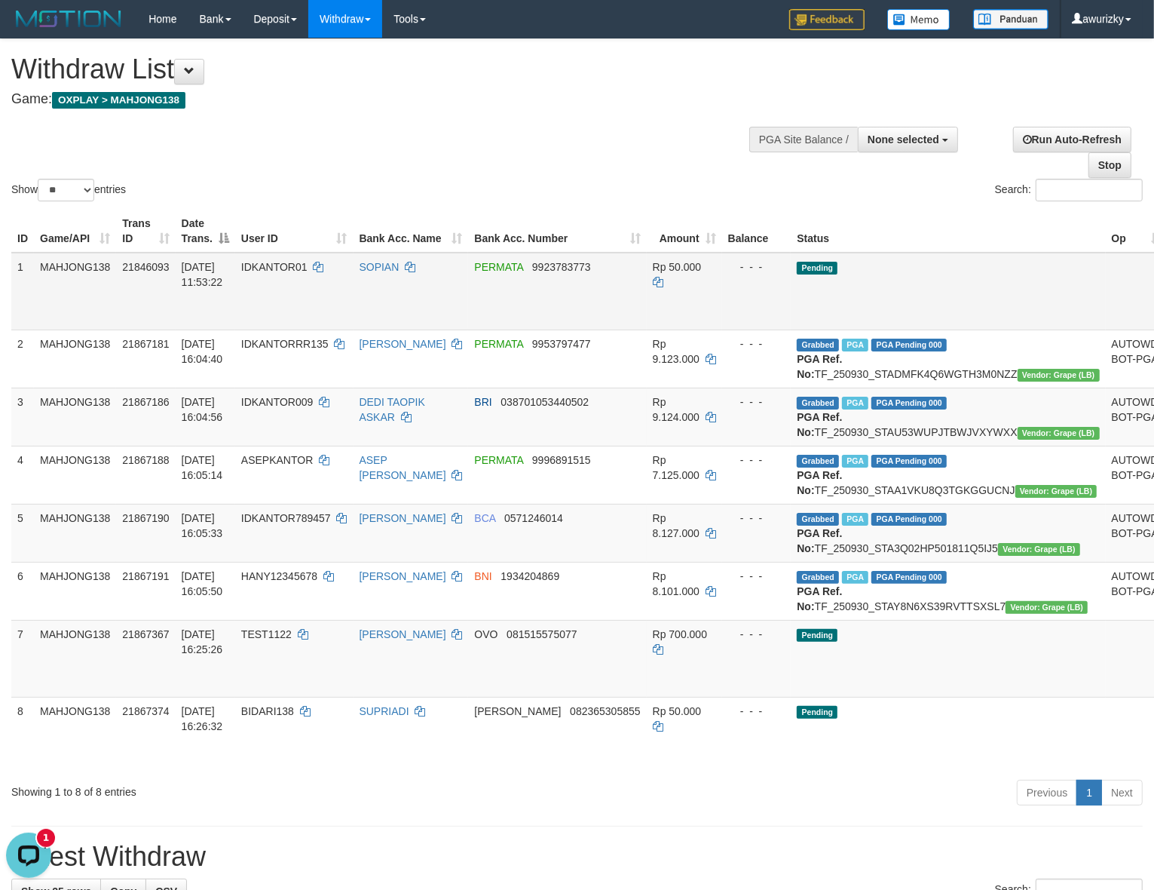
click at [296, 265] on span "IDKANTOR01" at bounding box center [274, 267] width 66 height 12
click at [288, 265] on span "IDKANTOR01" at bounding box center [274, 267] width 66 height 12
click at [289, 265] on span "IDKANTOR01" at bounding box center [274, 267] width 66 height 12
click at [271, 271] on td "IDKANTOR01" at bounding box center [294, 292] width 118 height 78
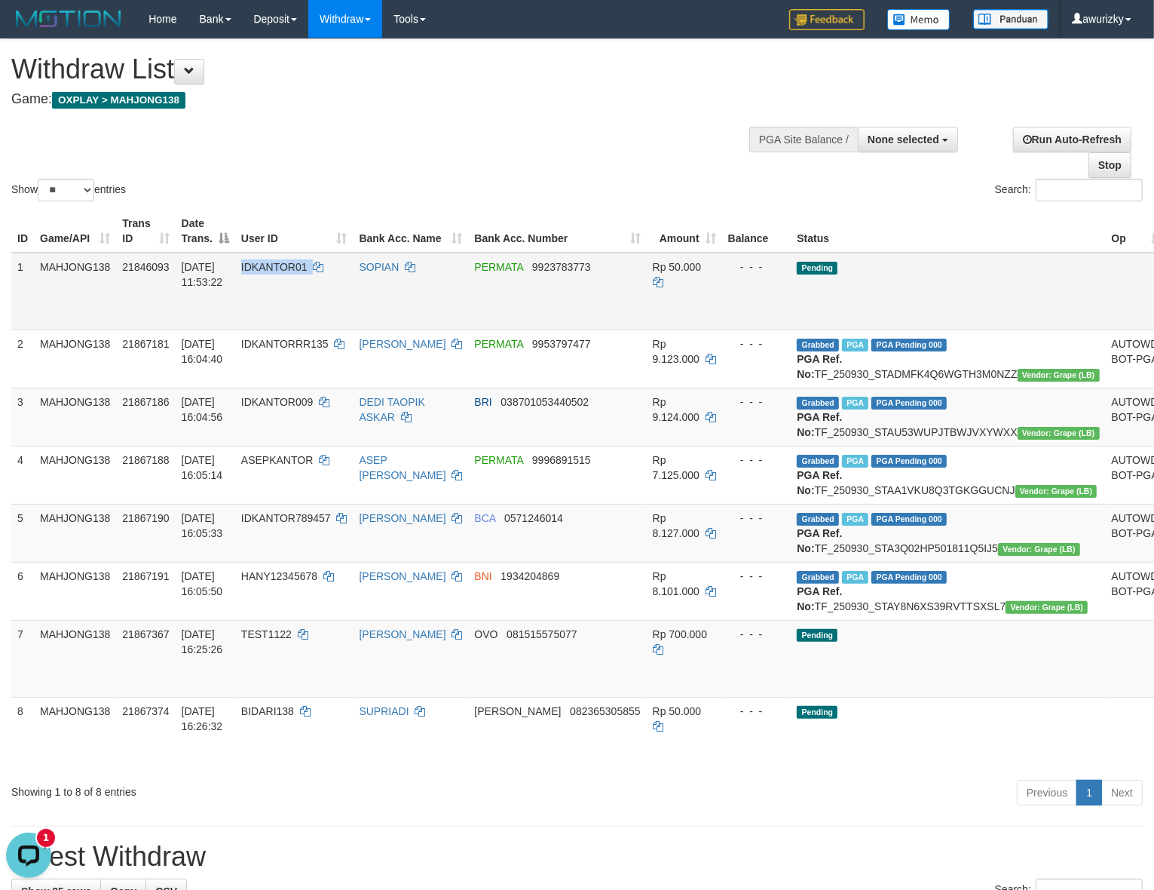
click at [294, 271] on span "IDKANTOR01" at bounding box center [274, 267] width 66 height 12
click at [308, 271] on span "IDKANTOR01" at bounding box center [274, 267] width 66 height 12
click at [307, 271] on span "IDKANTOR01" at bounding box center [274, 267] width 66 height 12
click at [351, 157] on div "Show ** ** ** *** entries Search:" at bounding box center [577, 121] width 1154 height 165
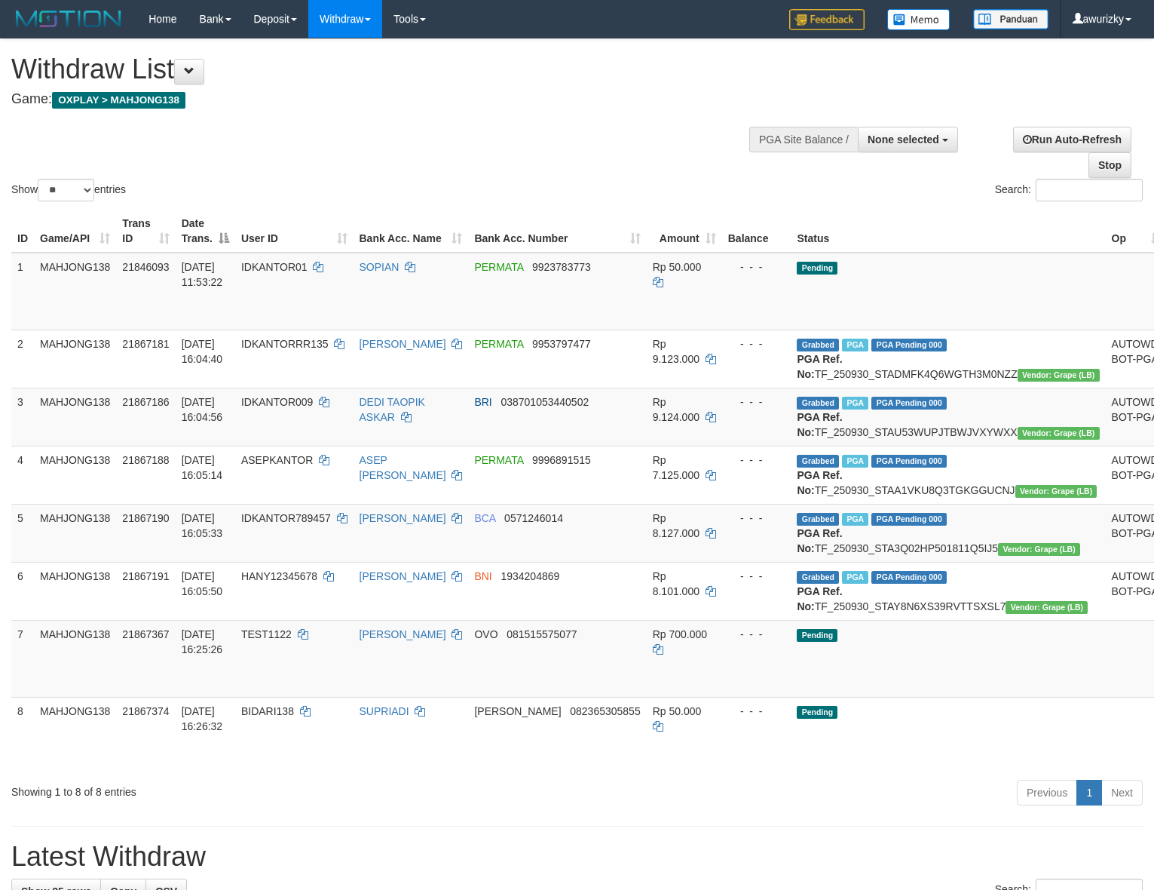
select select
select select "**"
click at [865, 138] on button "None selected" at bounding box center [908, 140] width 100 height 26
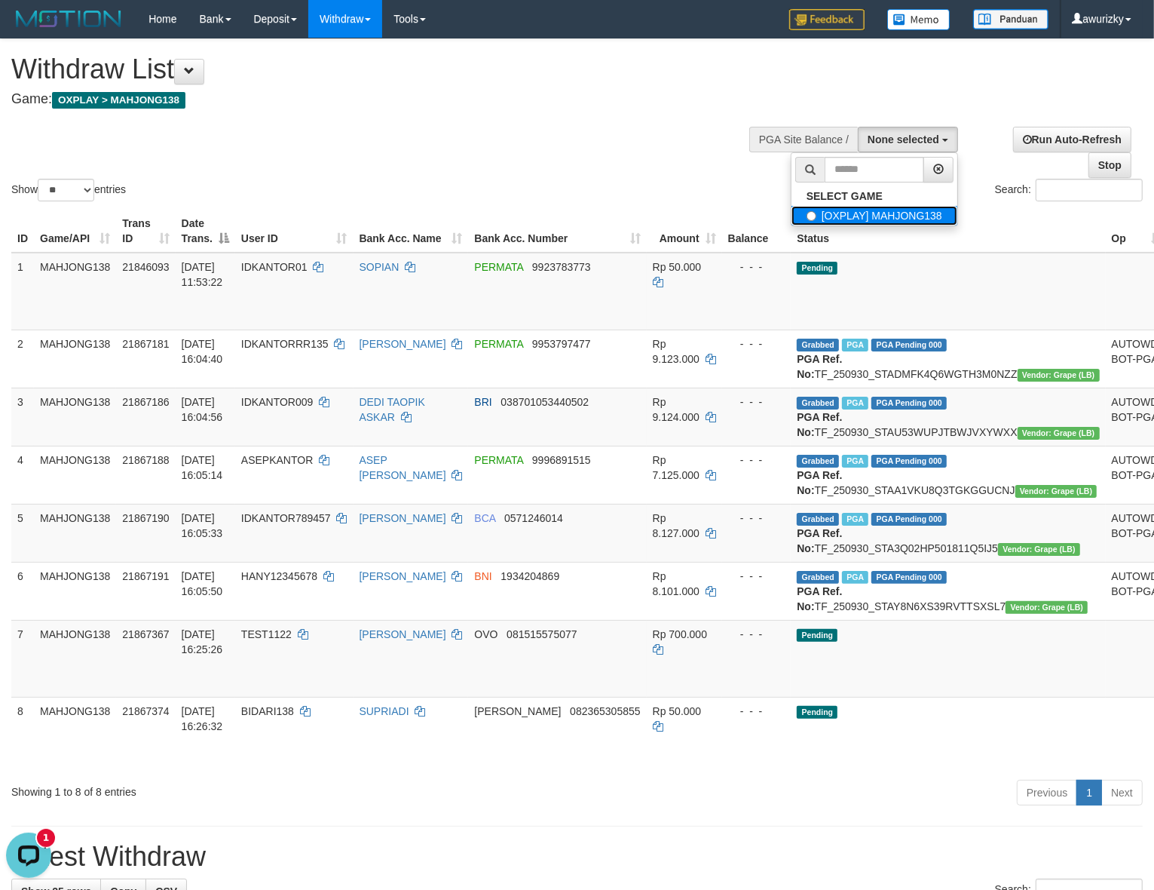
click at [848, 209] on label "[OXPLAY] MAHJONG138" at bounding box center [875, 216] width 166 height 20
select select "***"
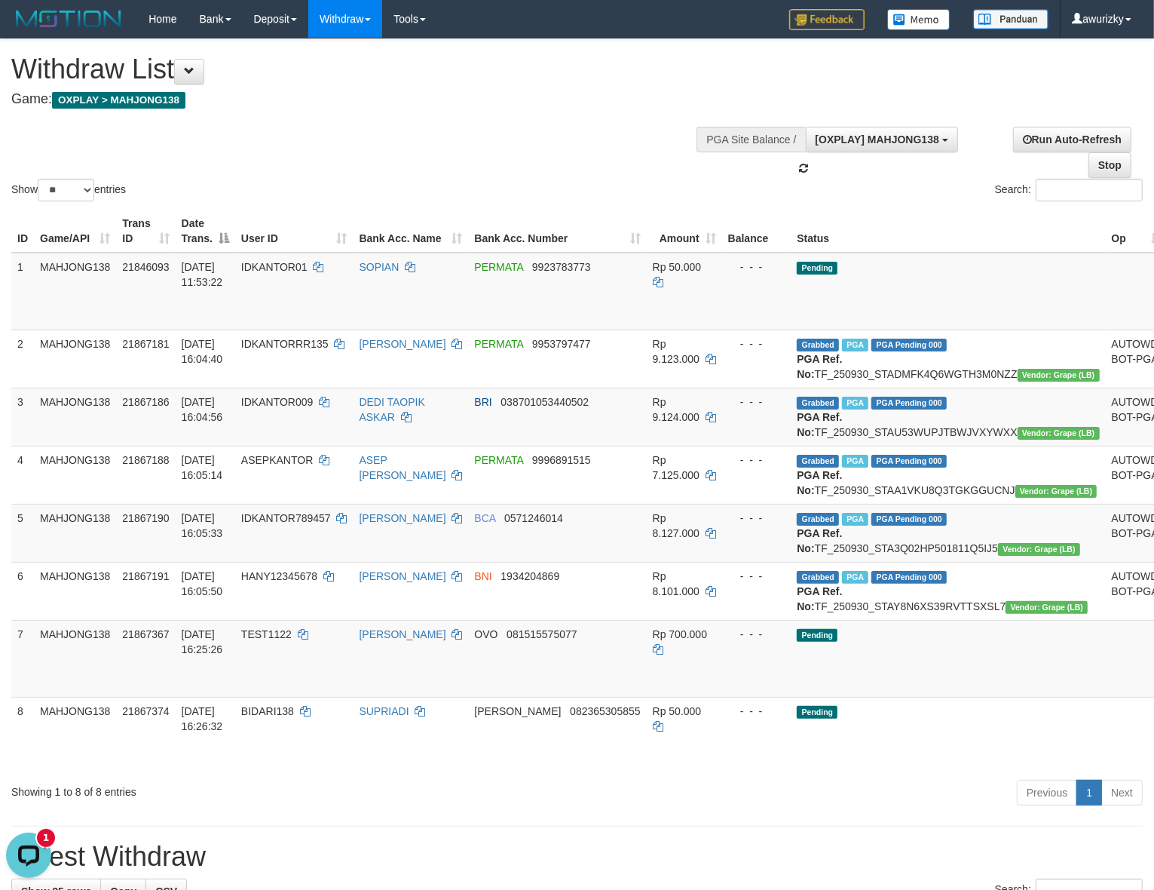
scroll to position [13, 0]
click at [614, 181] on div "Search:" at bounding box center [866, 192] width 555 height 26
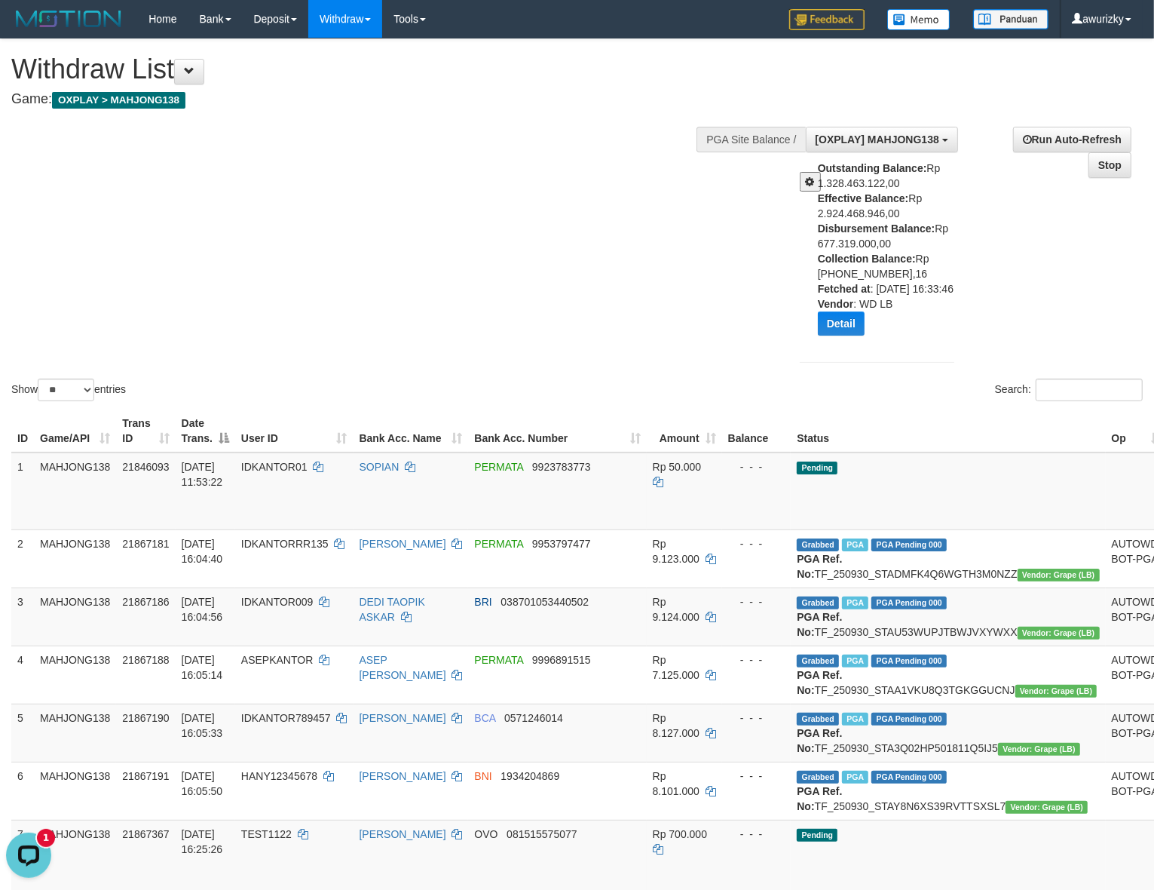
click at [454, 317] on div "Show ** ** ** *** entries Search:" at bounding box center [577, 221] width 1154 height 365
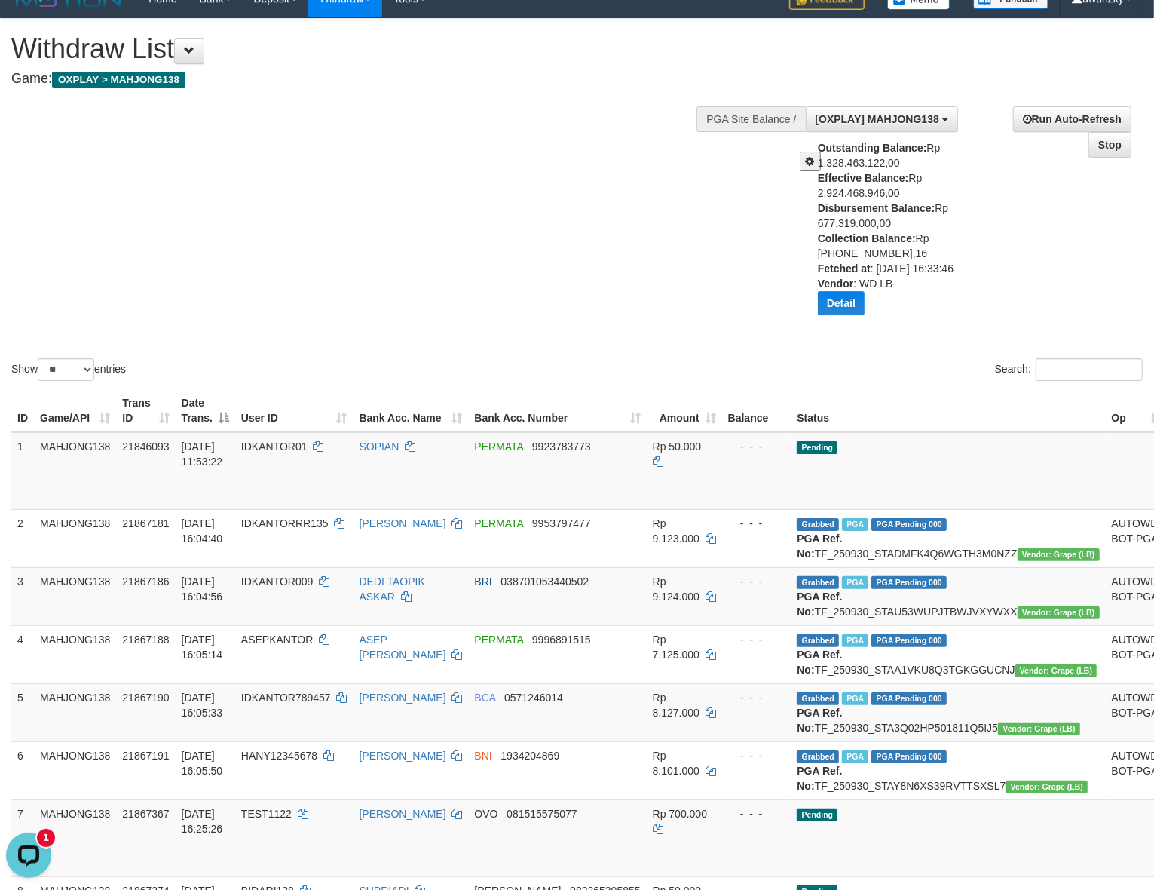
scroll to position [0, 0]
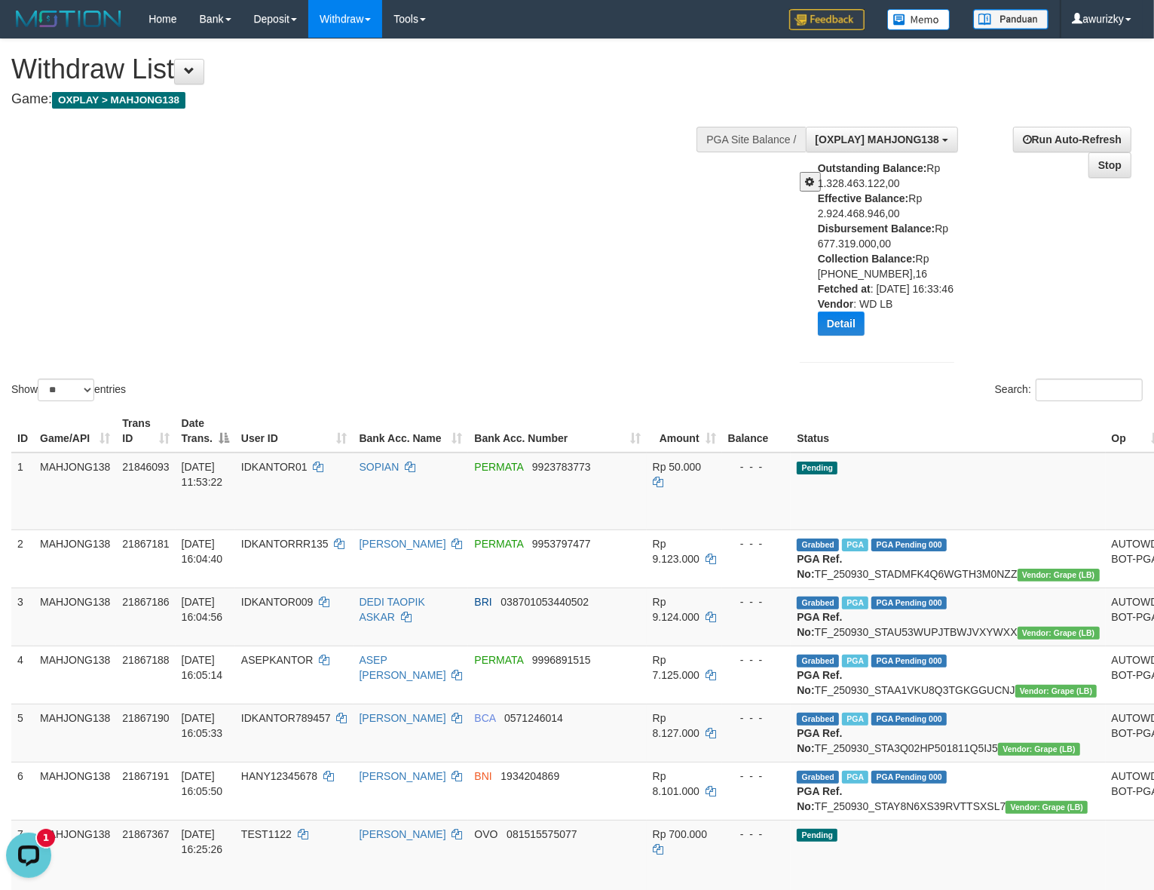
drag, startPoint x: 477, startPoint y: 260, endPoint x: 485, endPoint y: 265, distance: 8.8
click at [477, 260] on div "Show ** ** ** *** entries Search:" at bounding box center [577, 221] width 1154 height 365
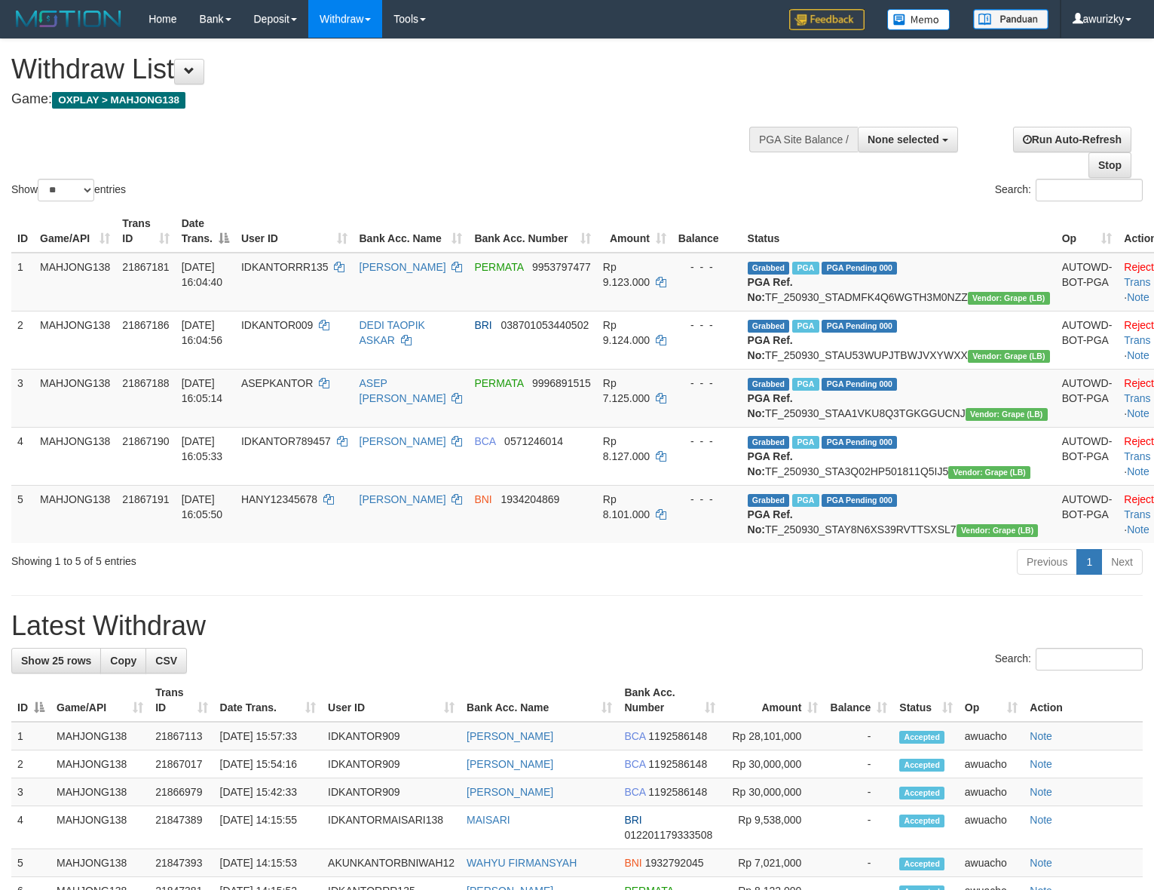
select select
select select "**"
click at [486, 186] on div "Show ** ** ** *** entries" at bounding box center [288, 192] width 555 height 26
click at [513, 168] on div "Show ** ** ** *** entries Search:" at bounding box center [577, 121] width 1154 height 165
